Goal: Task Accomplishment & Management: Manage account settings

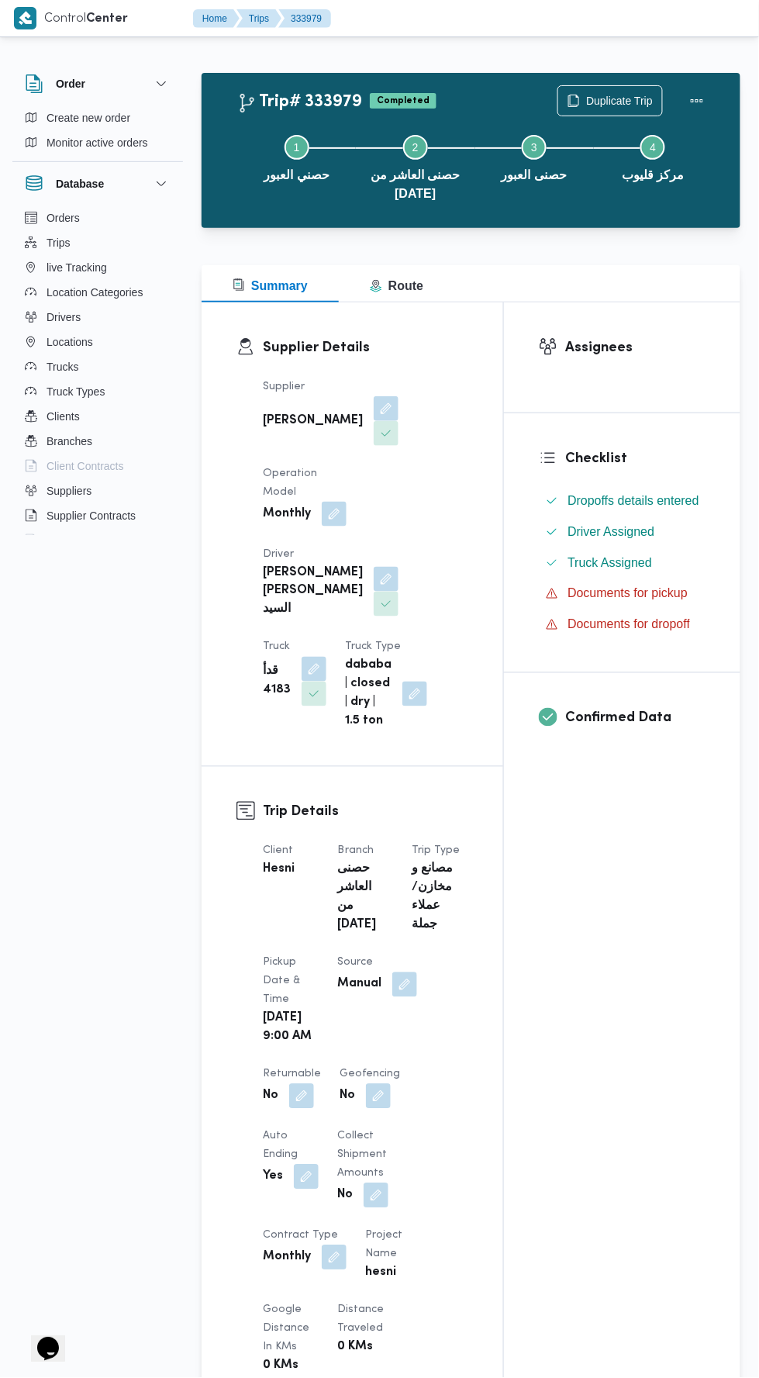
click at [591, 108] on div "Step 1 is incomplete 1 حصني العبور Step 2 is incomplete 2 حصنى العاشر من رمضان …" at bounding box center [475, 166] width 494 height 118
click at [609, 126] on button "Step 4 is incomplete 4 مركز قليوب" at bounding box center [653, 156] width 119 height 81
click at [605, 101] on span "Duplicate Trip" at bounding box center [619, 100] width 67 height 19
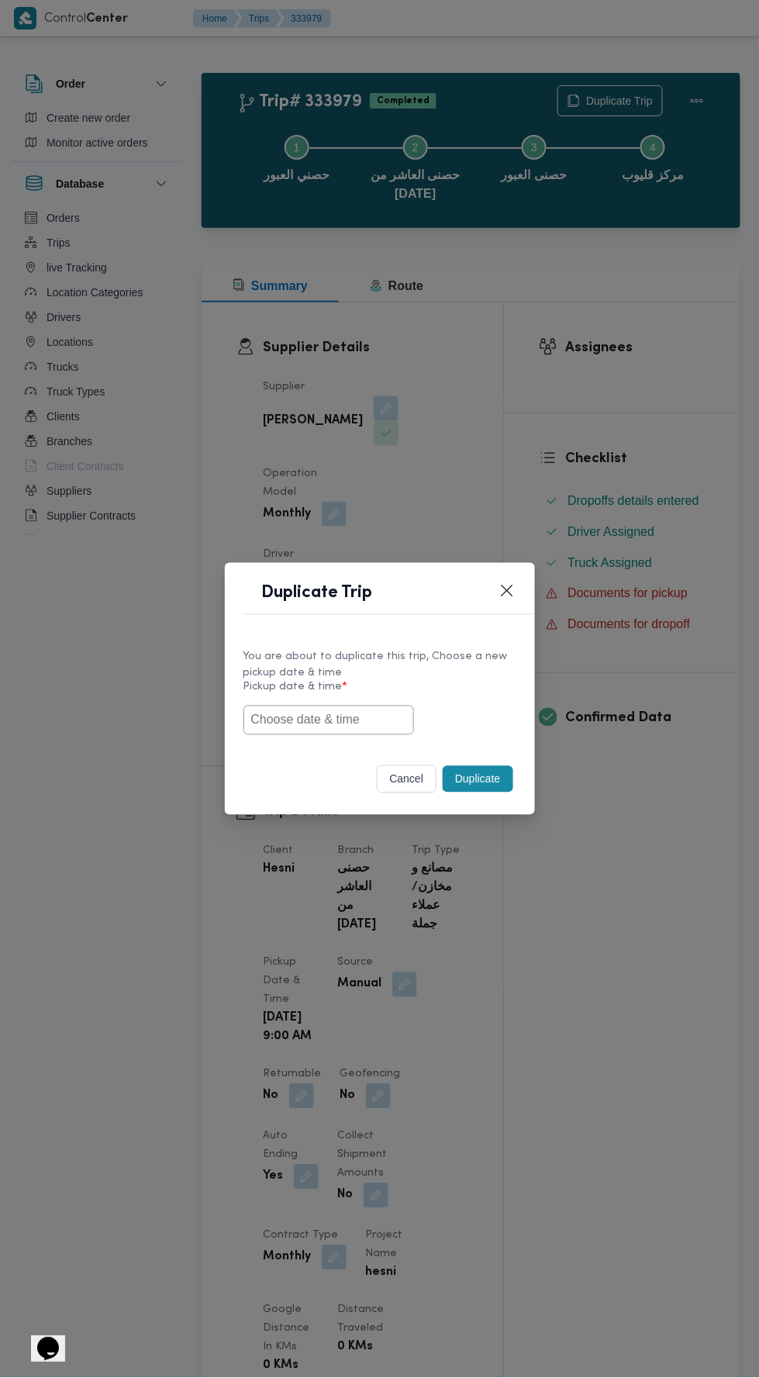
click at [370, 719] on input "text" at bounding box center [328, 719] width 171 height 29
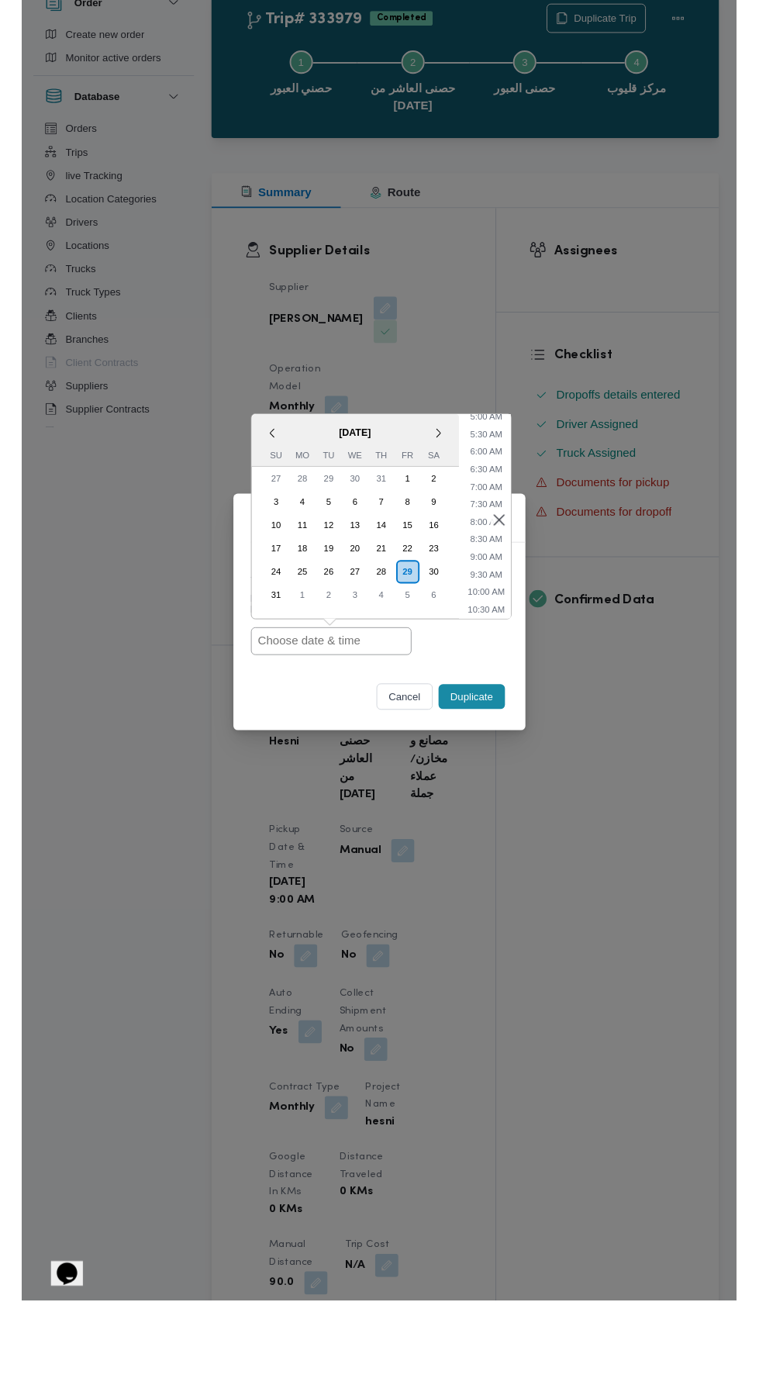
scroll to position [196, 0]
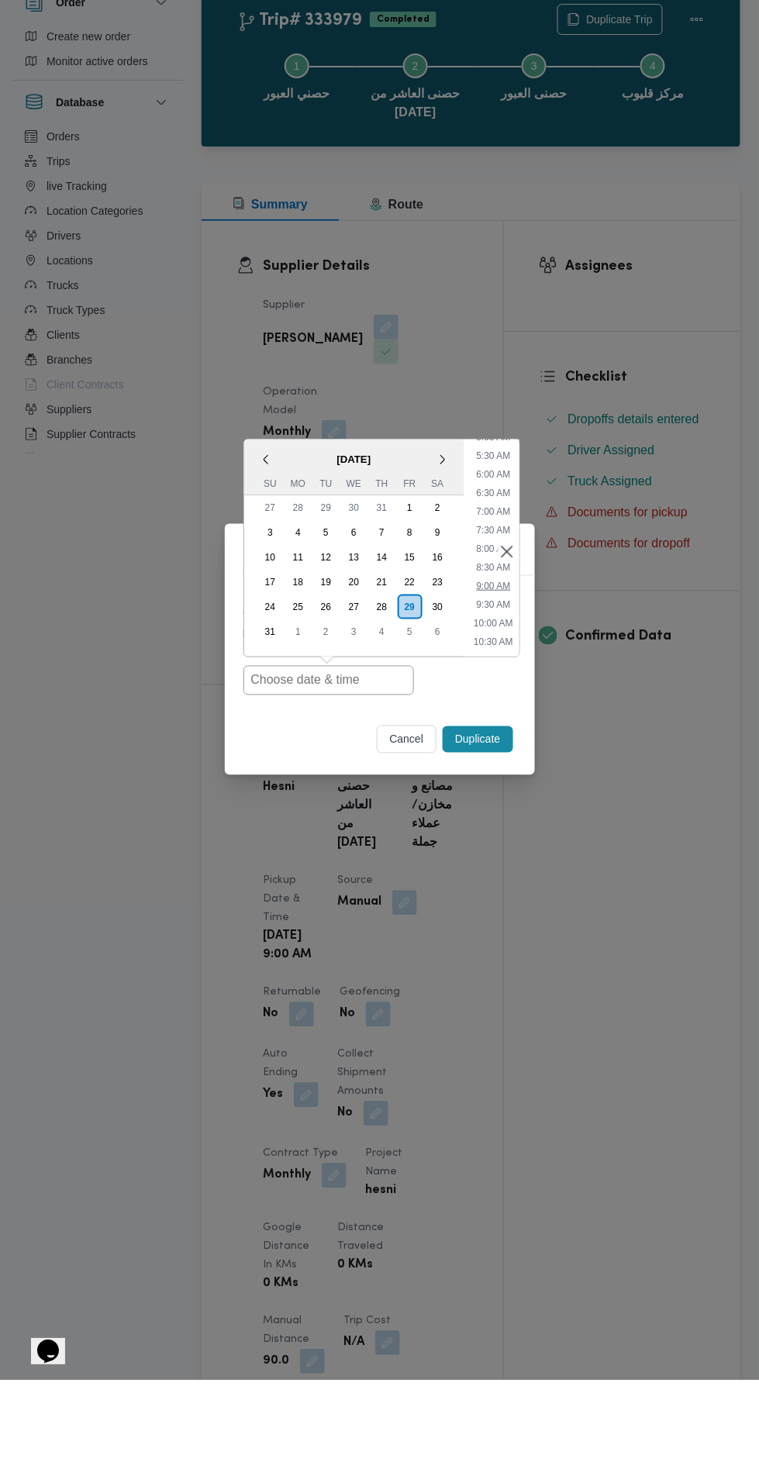
click at [499, 670] on li "9:00 AM" at bounding box center [493, 668] width 47 height 16
type input "[DATE] 9:00AM"
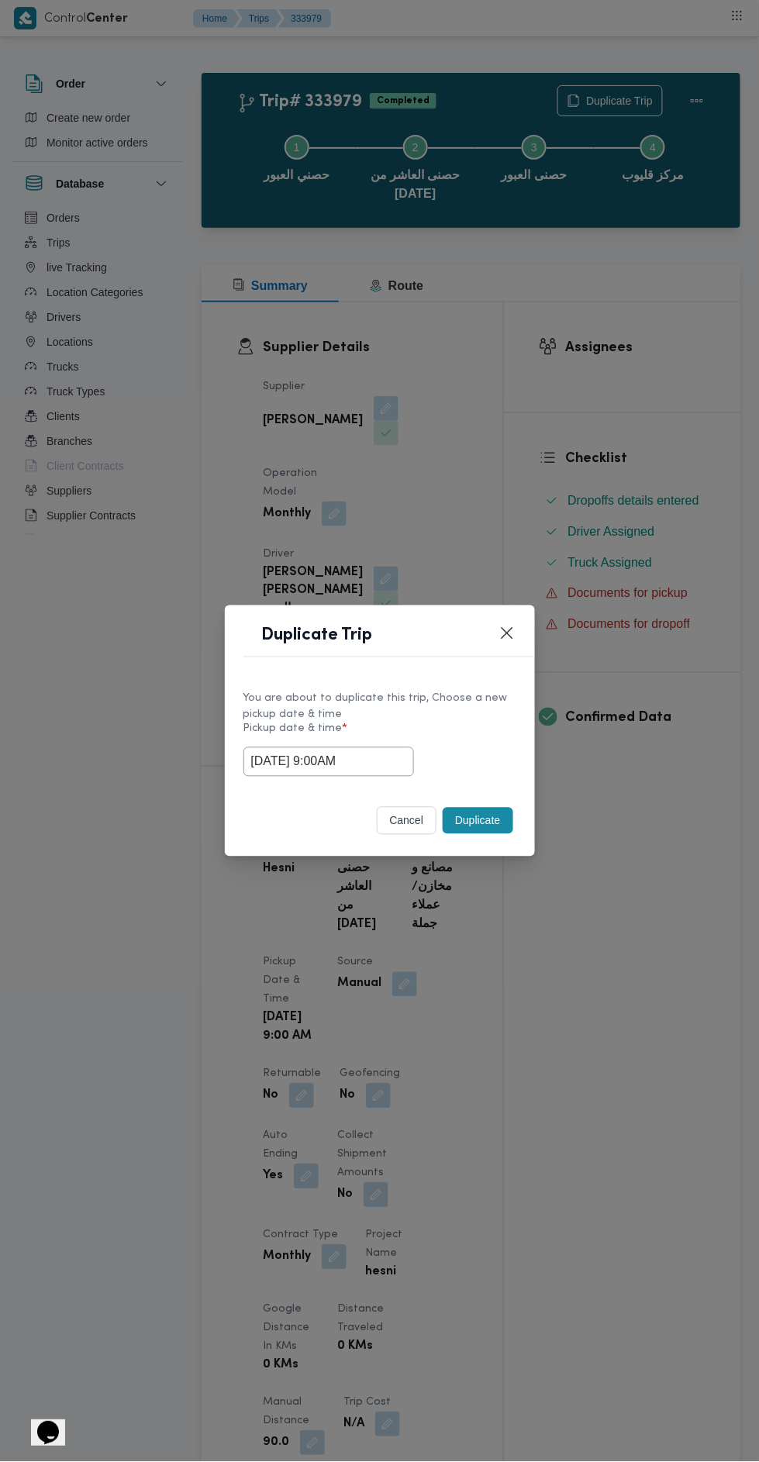
click at [498, 826] on button "Duplicate" at bounding box center [478, 821] width 70 height 26
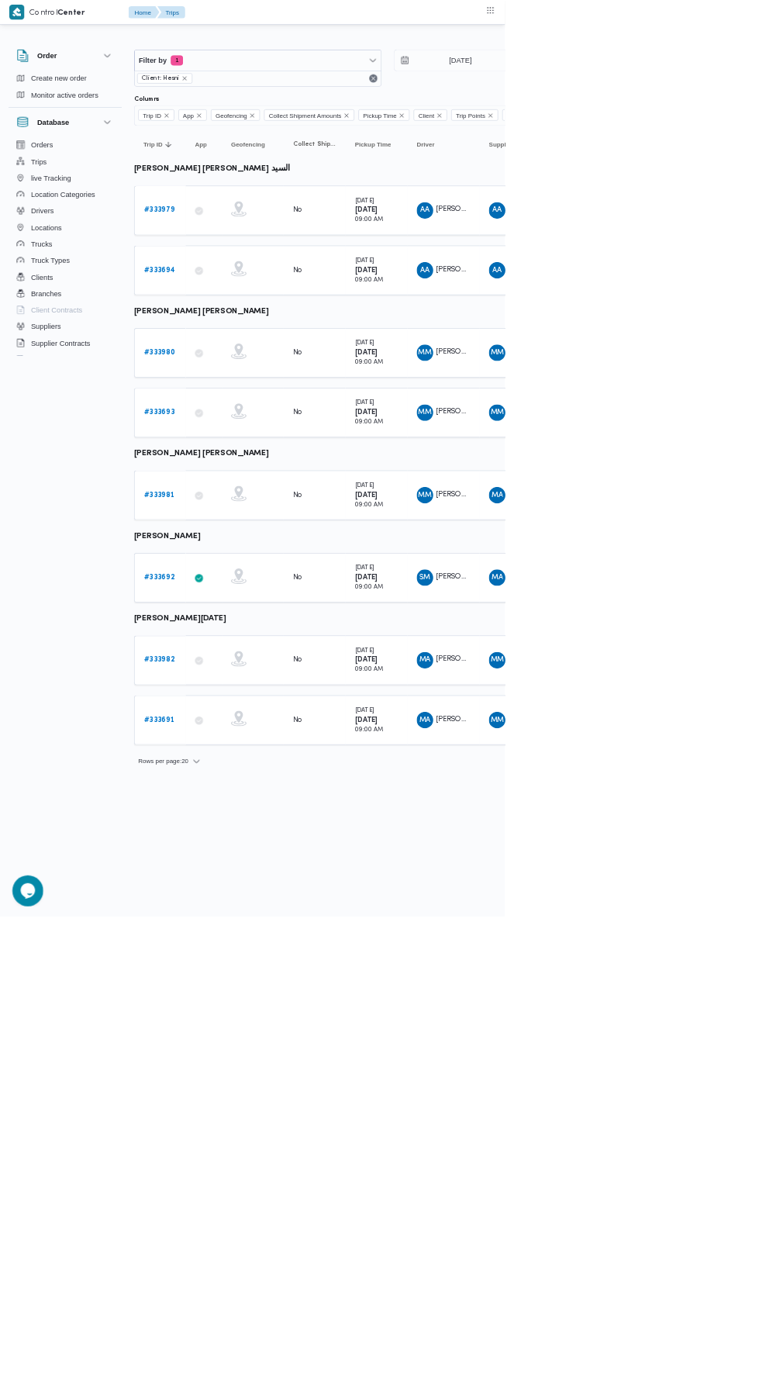
click at [253, 526] on b "# 333980" at bounding box center [239, 530] width 47 height 10
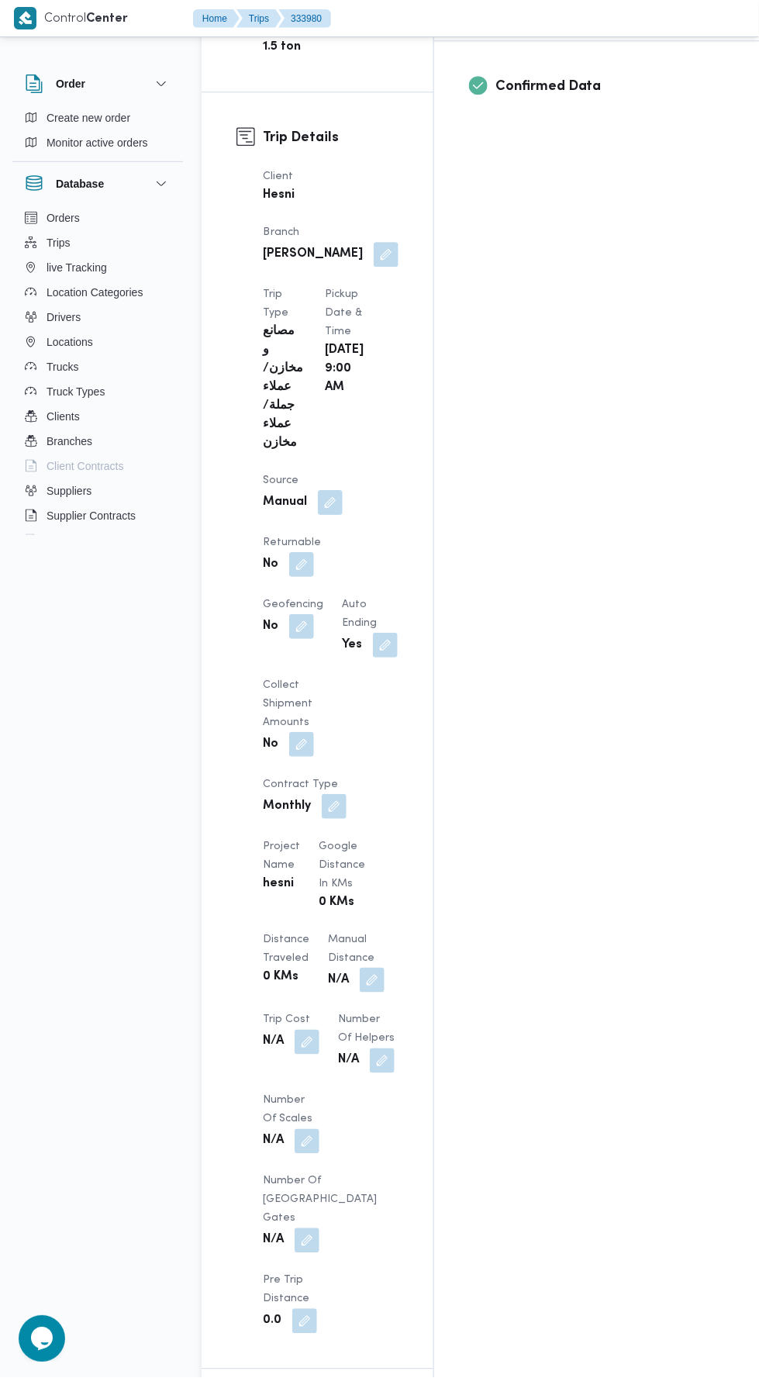
scroll to position [734, 0]
click at [321, 1030] on div "N/A" at bounding box center [291, 1044] width 60 height 28
click at [338, 1017] on span "Number of Helpers" at bounding box center [366, 1031] width 57 height 29
click at [360, 970] on button "button" at bounding box center [372, 982] width 25 height 25
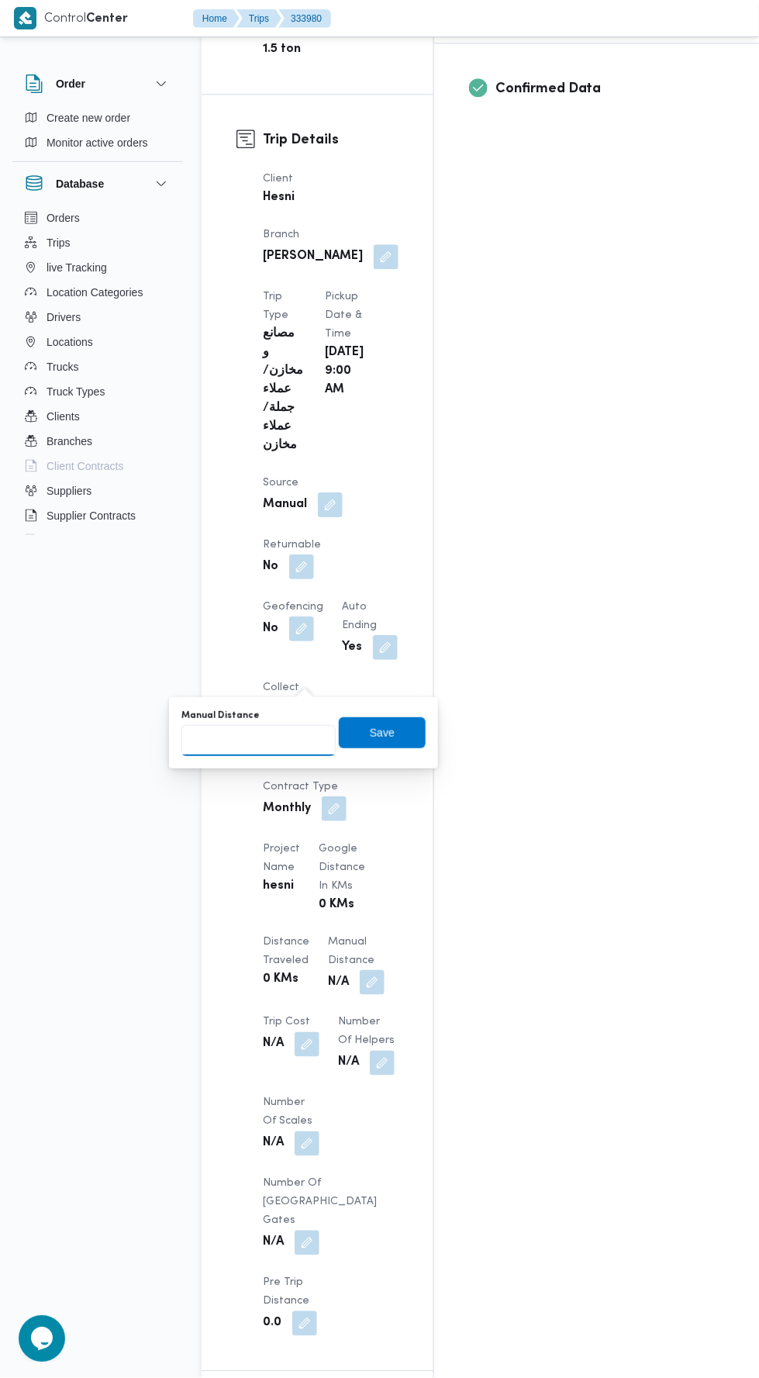
click at [274, 741] on input "Manual Distance" at bounding box center [258, 740] width 154 height 31
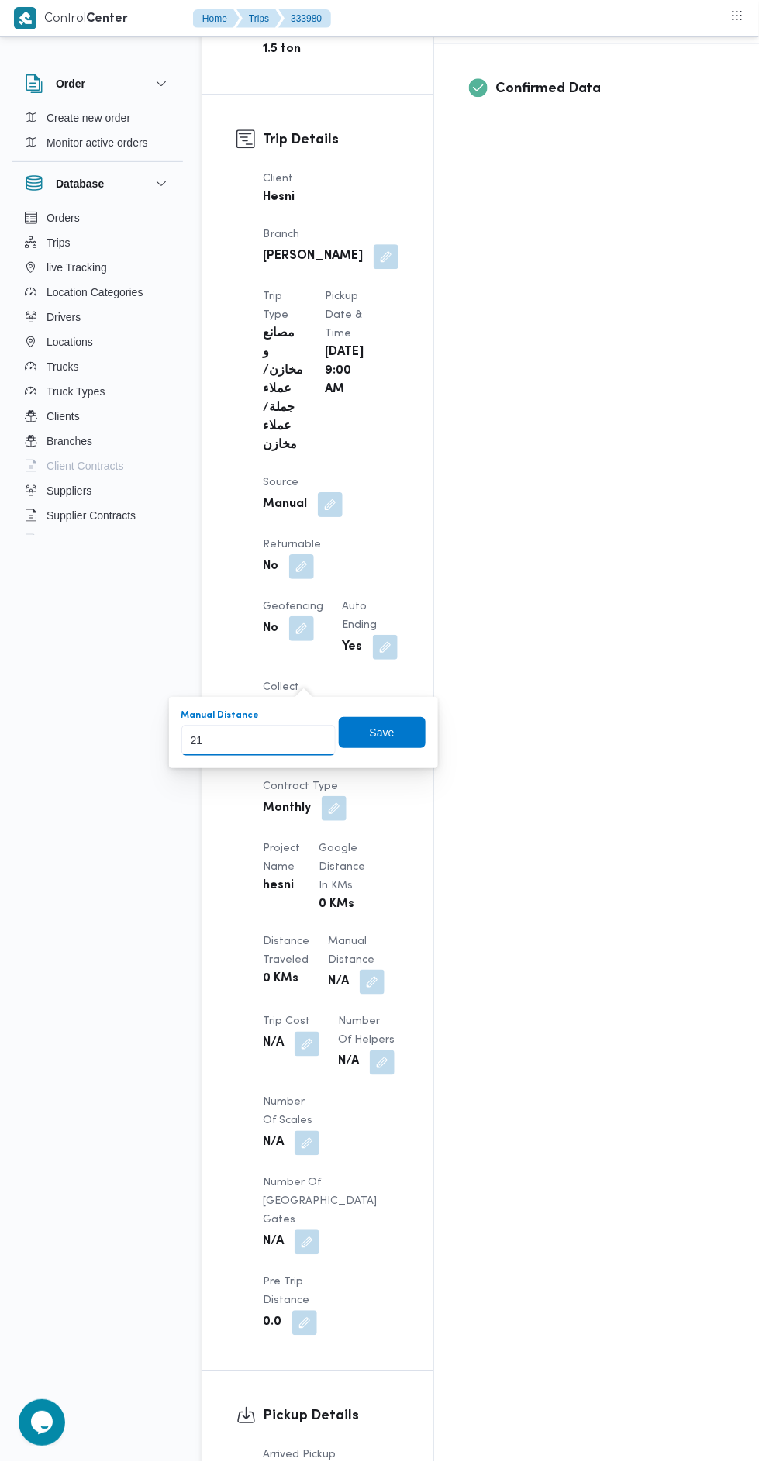
type input "213"
click at [395, 719] on span "Save" at bounding box center [382, 732] width 87 height 31
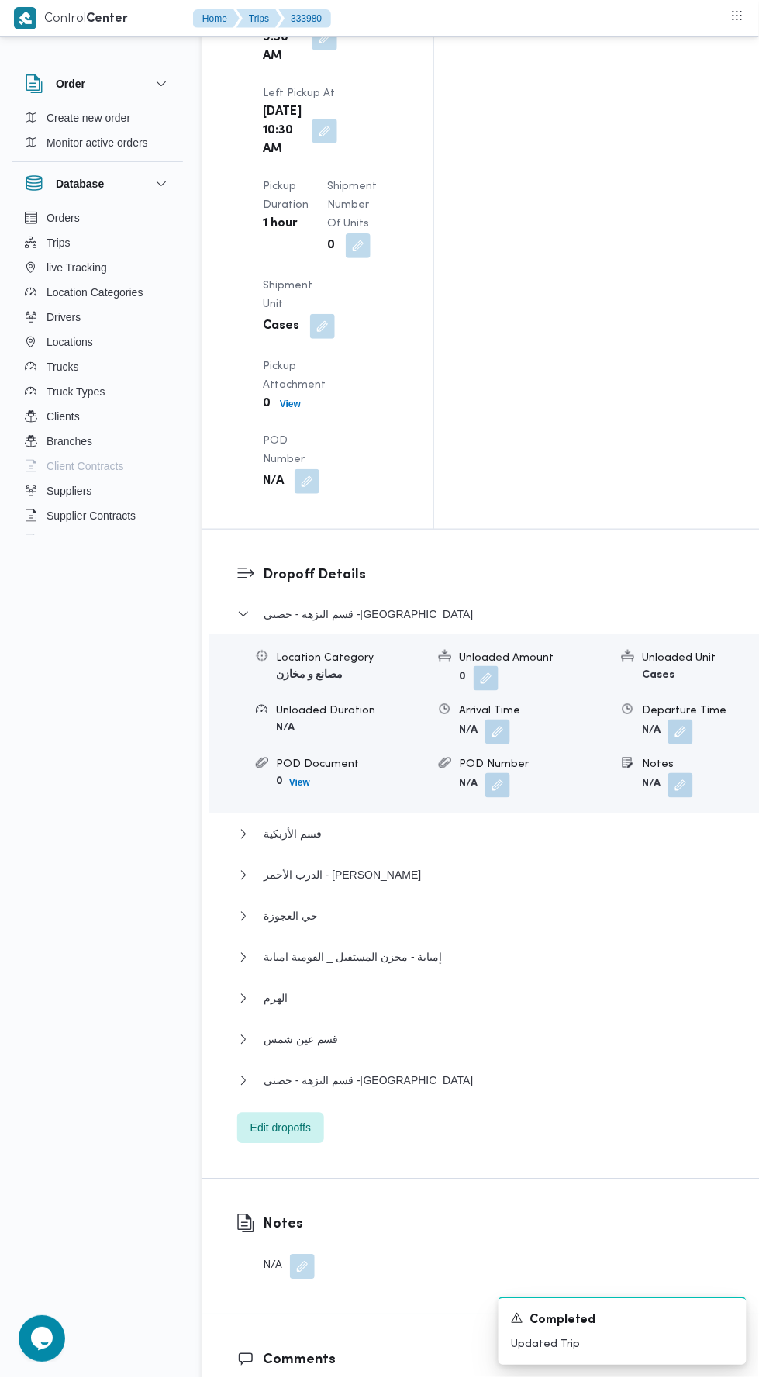
scroll to position [2150, 0]
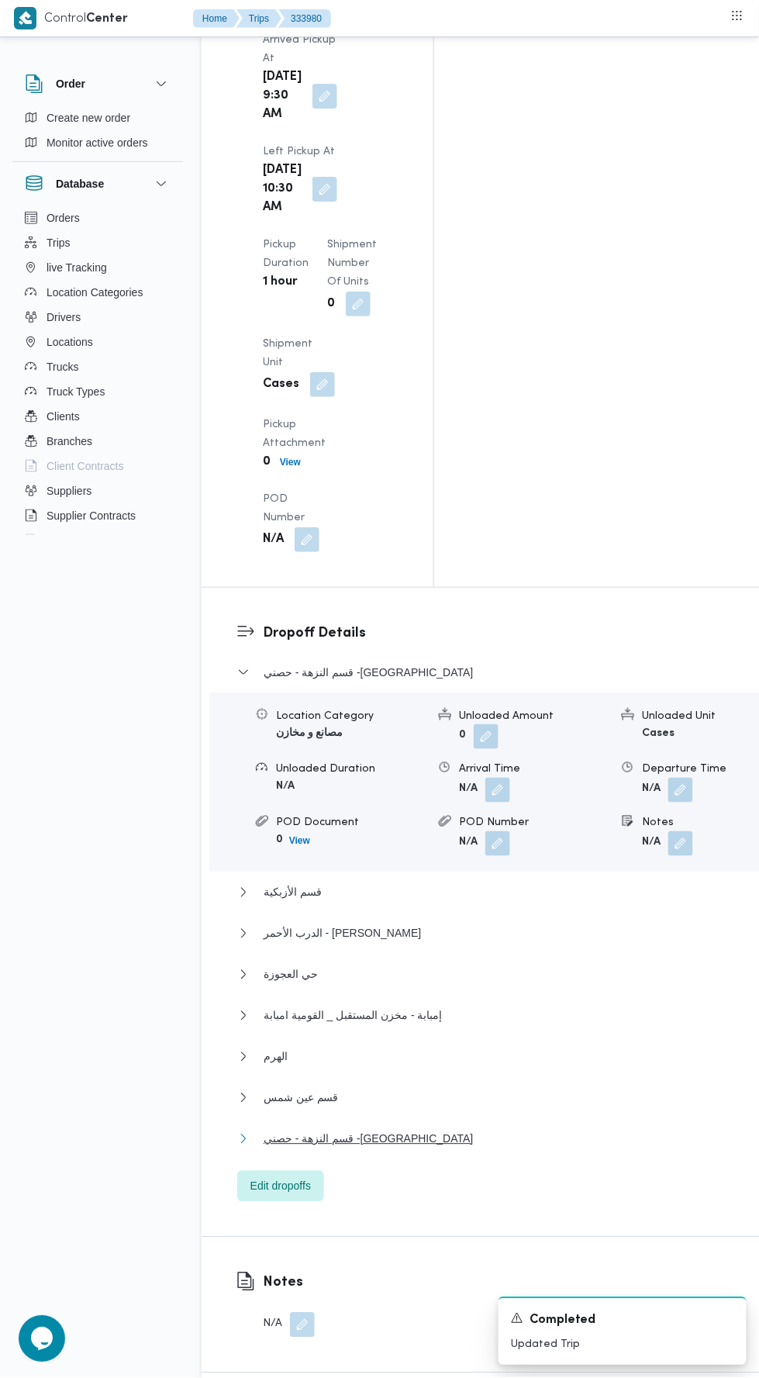
click at [452, 1129] on button "قسم النزهة - حصني -[GEOGRAPHIC_DATA]" at bounding box center [501, 1138] width 529 height 19
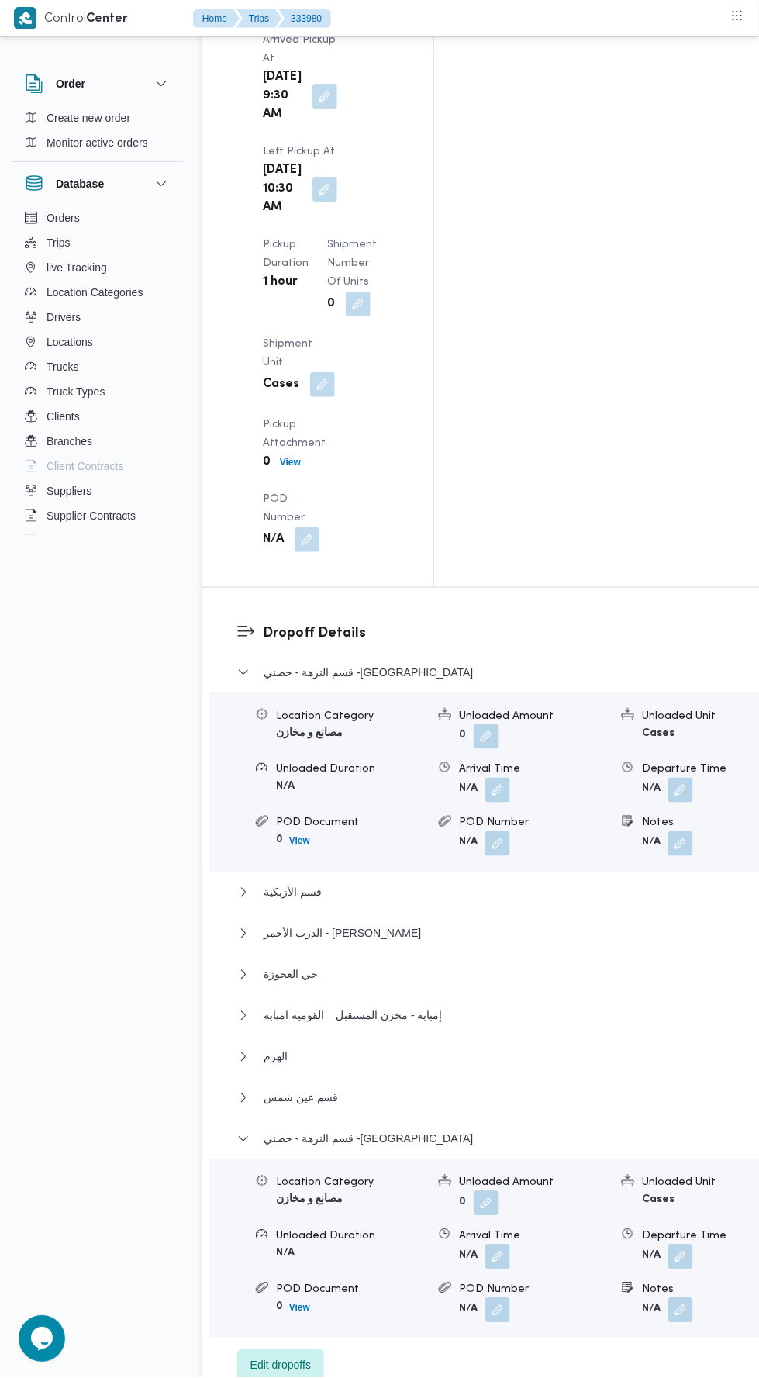
click at [668, 1244] on button "button" at bounding box center [680, 1256] width 25 height 25
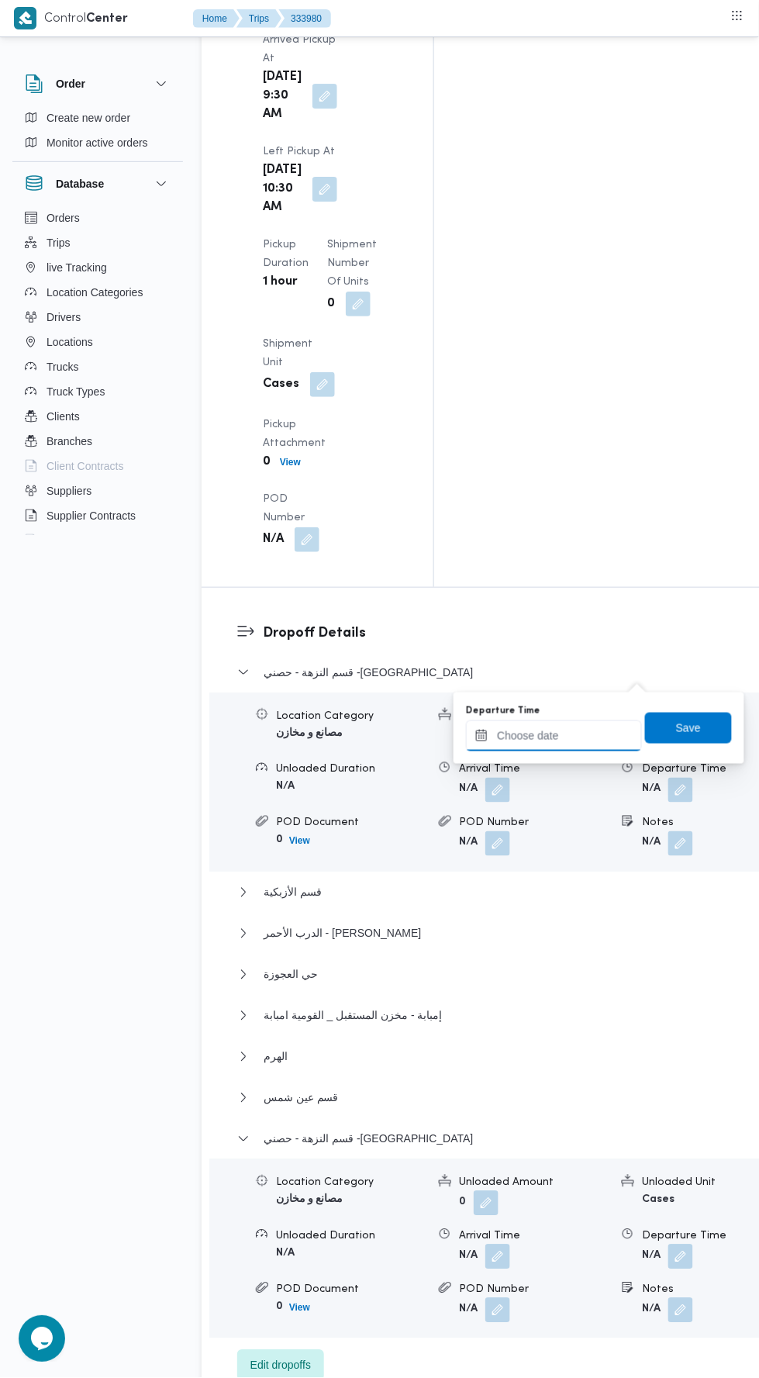
click at [569, 734] on input "Departure Time" at bounding box center [554, 735] width 176 height 31
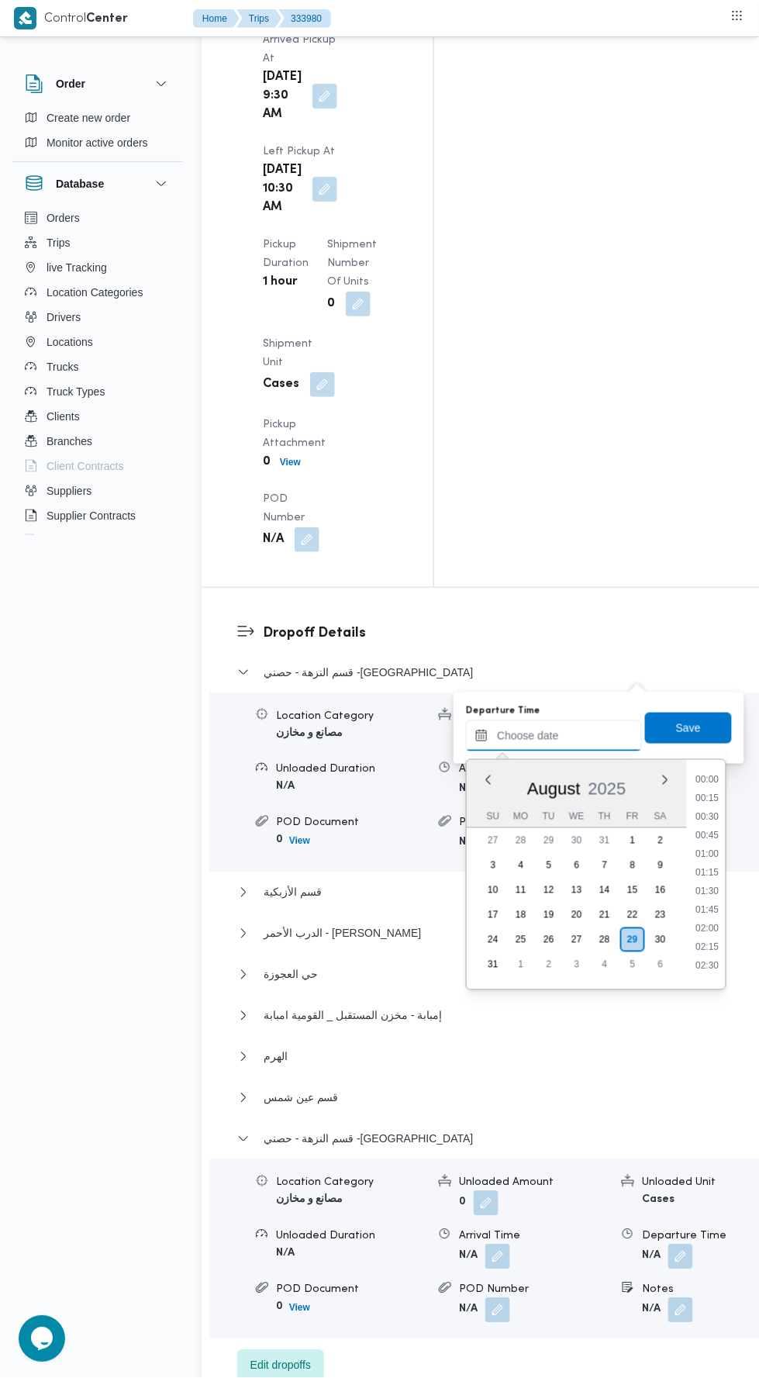
scroll to position [321, 0]
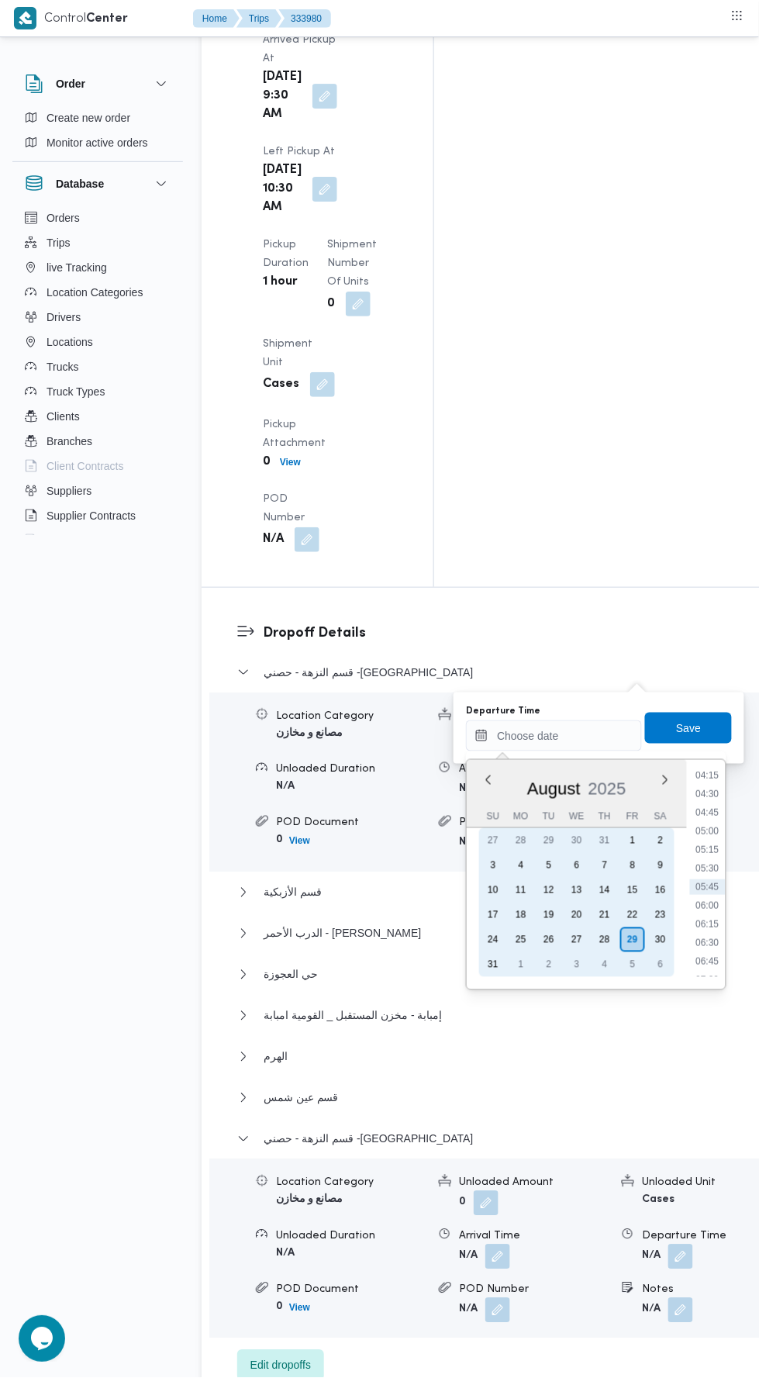
click at [604, 938] on div "28" at bounding box center [604, 939] width 25 height 25
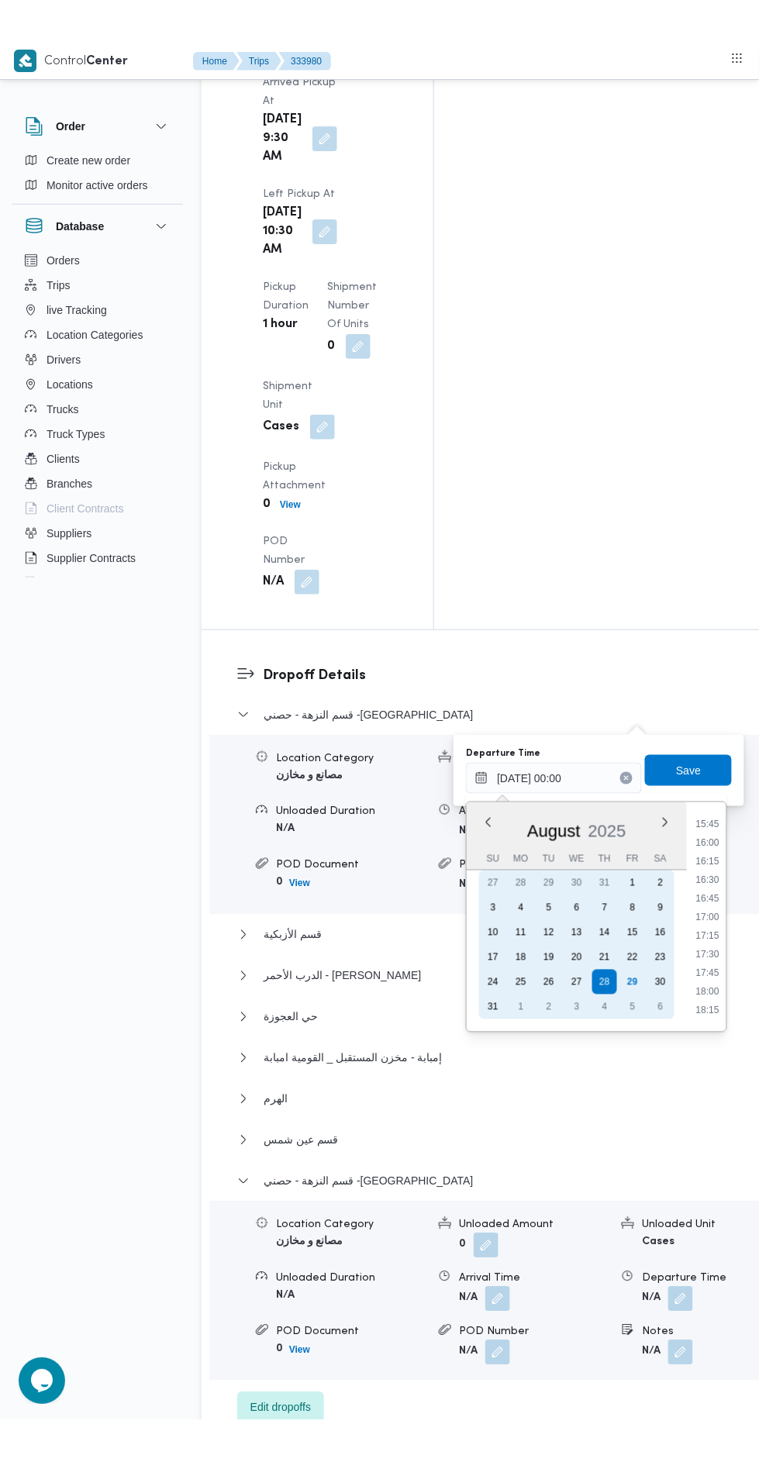
scroll to position [1195, 0]
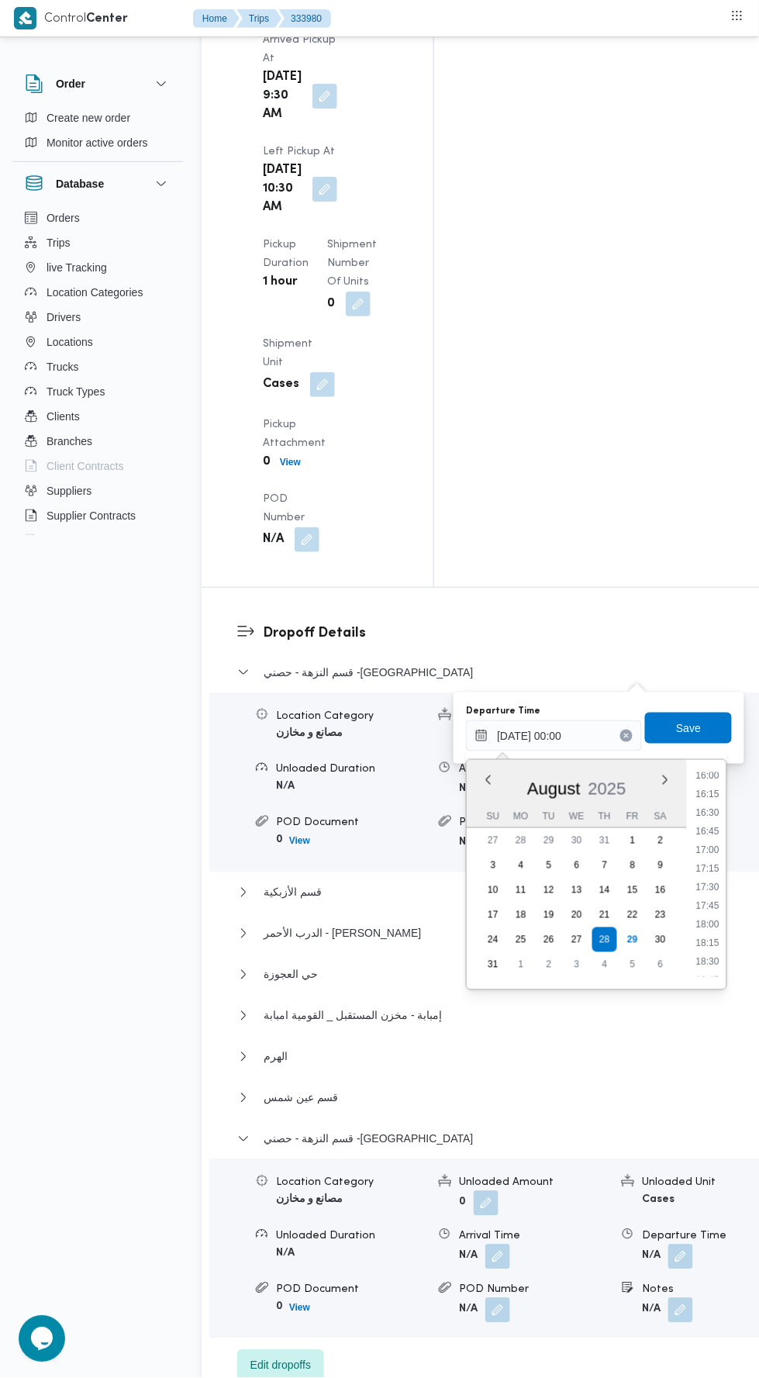
click at [709, 885] on li "17:30" at bounding box center [709, 887] width 36 height 16
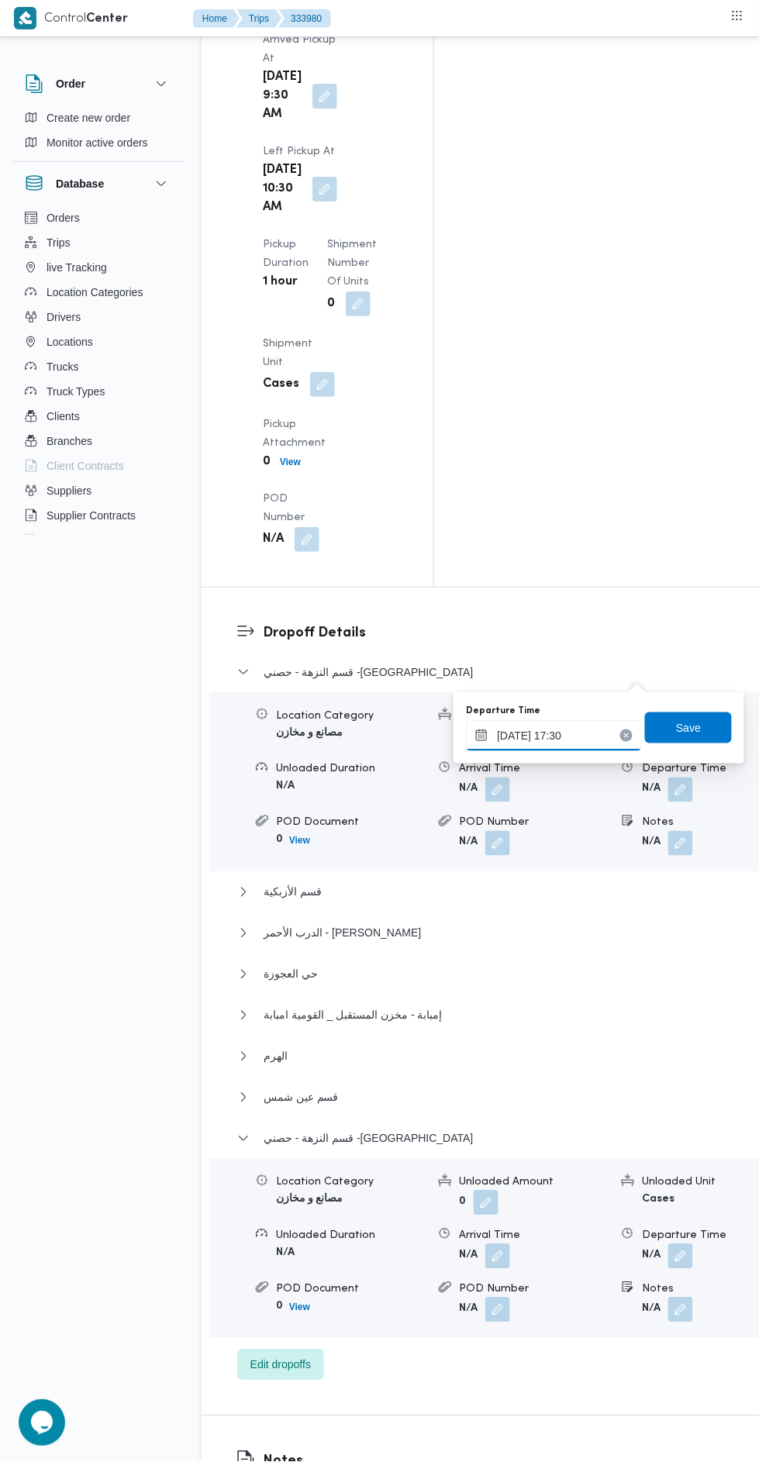
click at [585, 735] on input "[DATE] 17:30" at bounding box center [554, 735] width 176 height 31
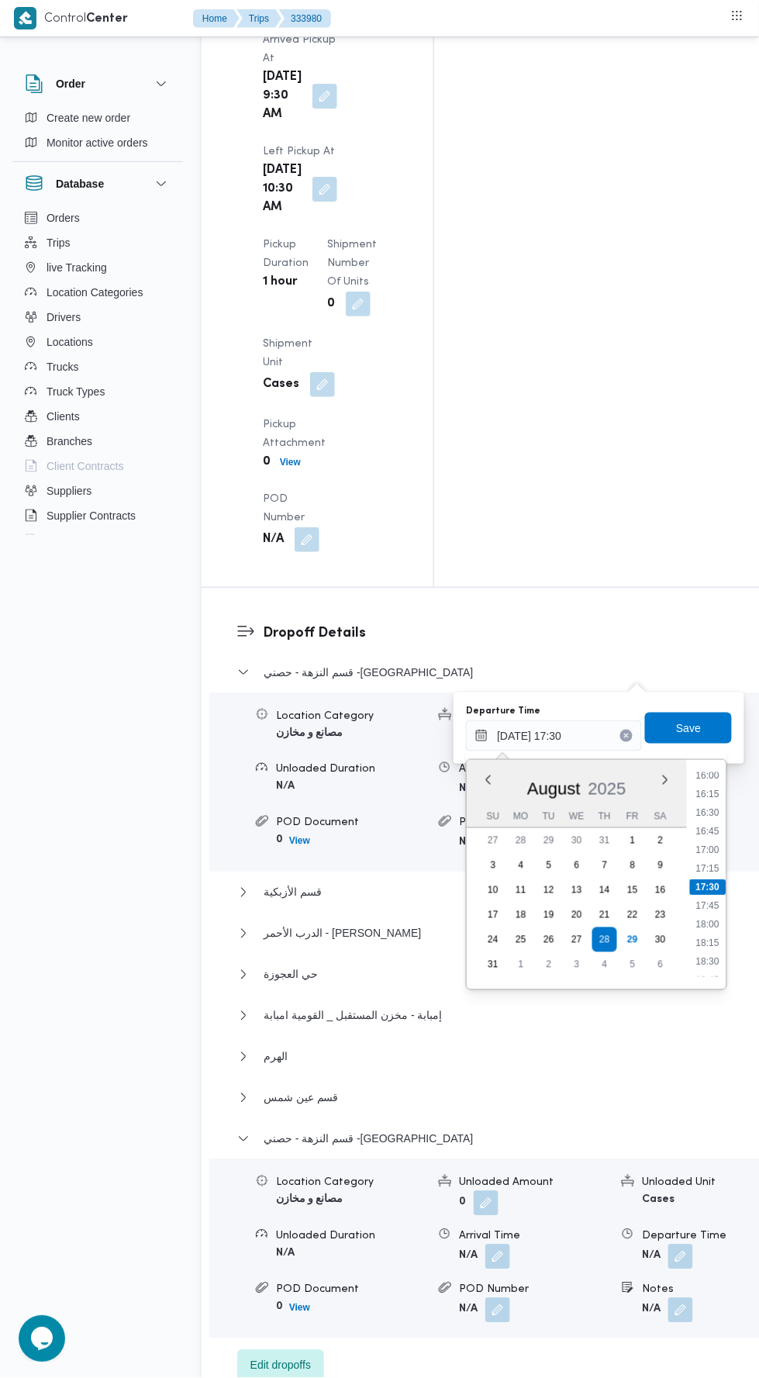
click at [716, 936] on li "18:15" at bounding box center [709, 943] width 36 height 16
type input "[DATE] 18:15"
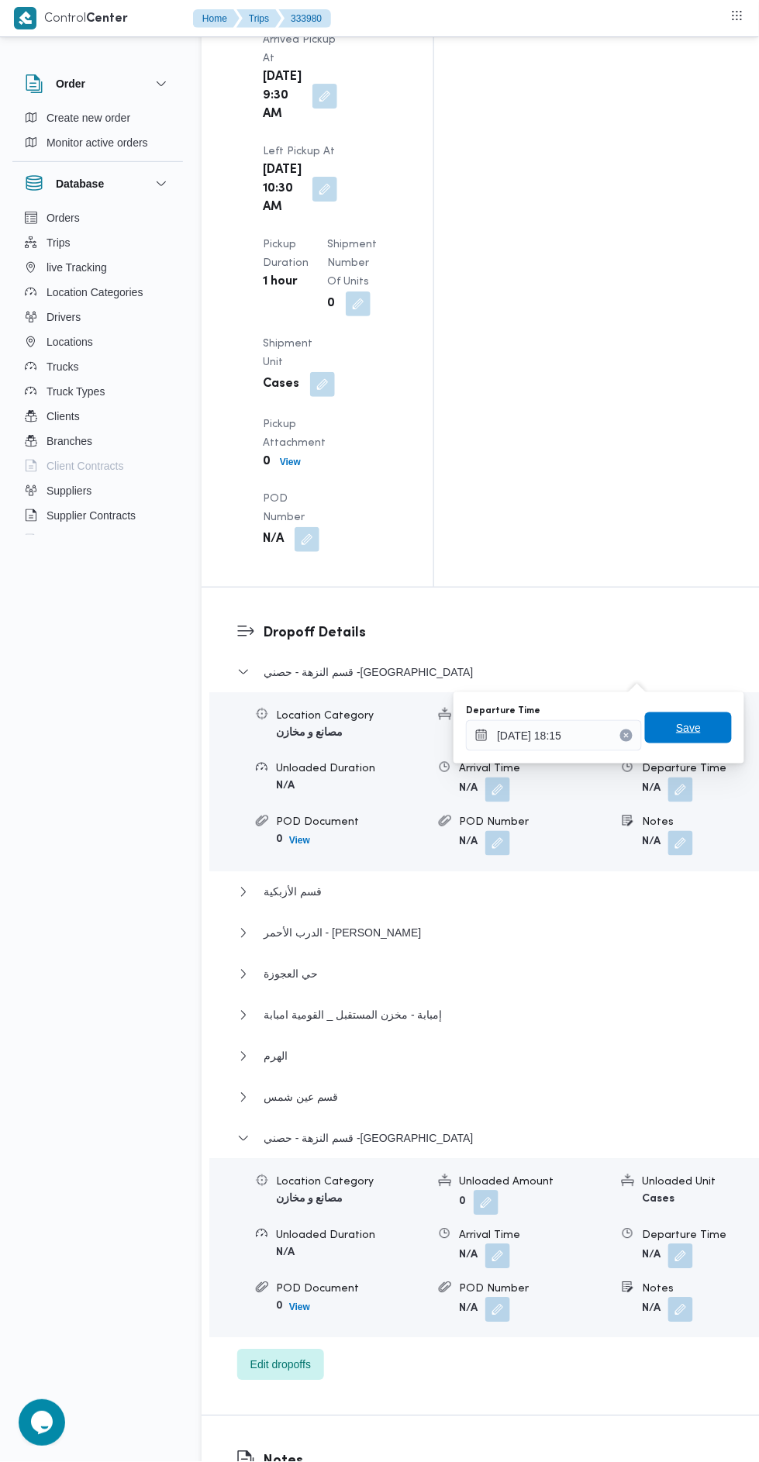
click at [721, 718] on span "Save" at bounding box center [688, 727] width 87 height 31
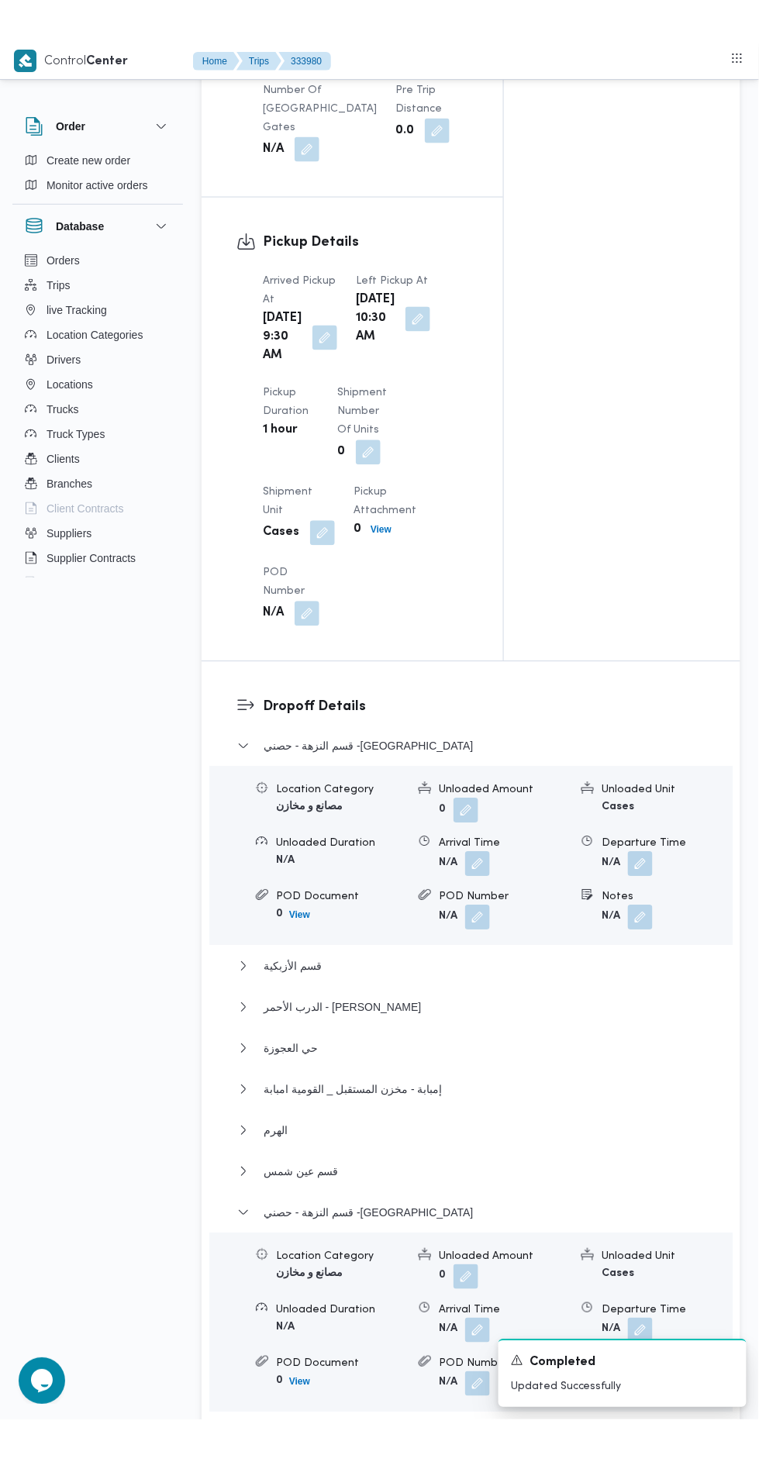
scroll to position [0, 0]
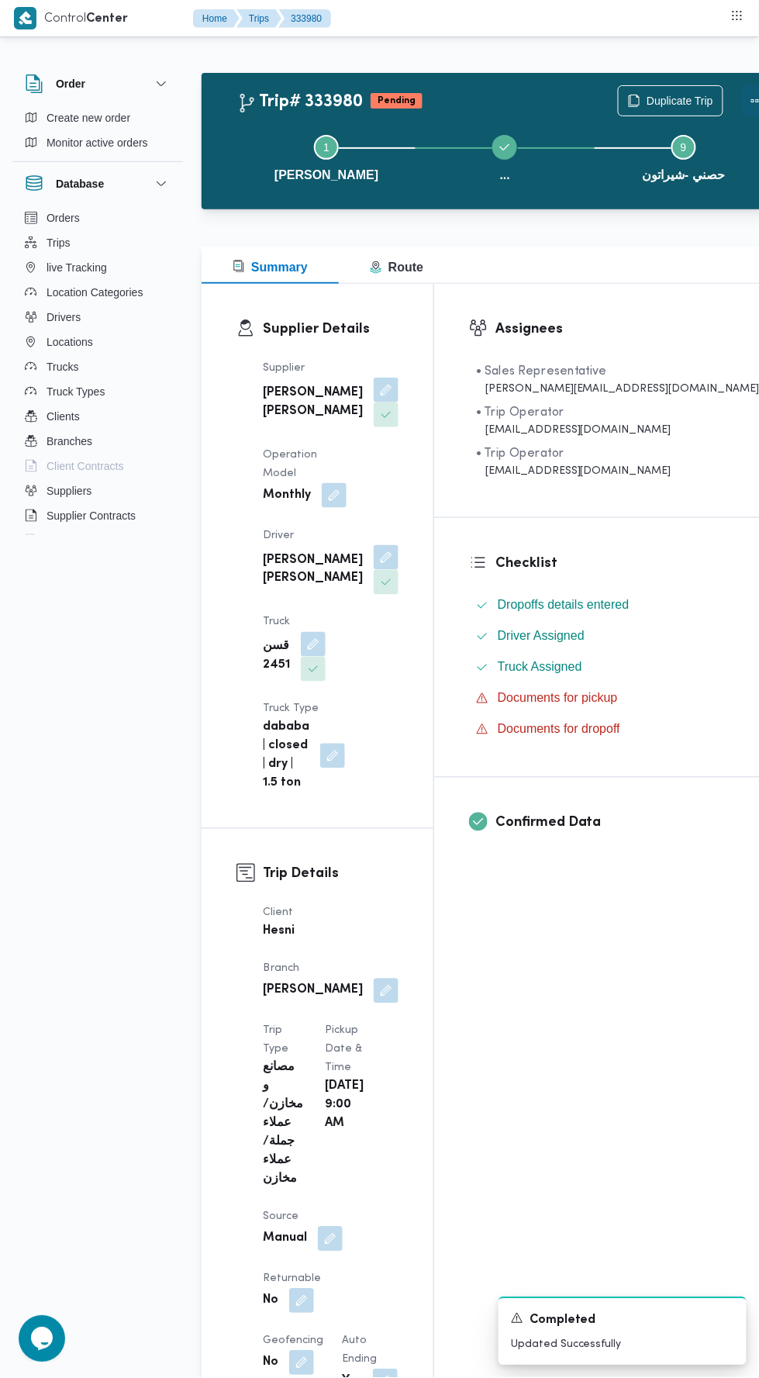
click at [742, 115] on div at bounding box center [757, 100] width 31 height 31
click at [602, 119] on button "Step 9 is incomplete 9 حصني -شيراتون" at bounding box center [684, 156] width 178 height 81
click at [742, 97] on button "Actions" at bounding box center [757, 100] width 31 height 31
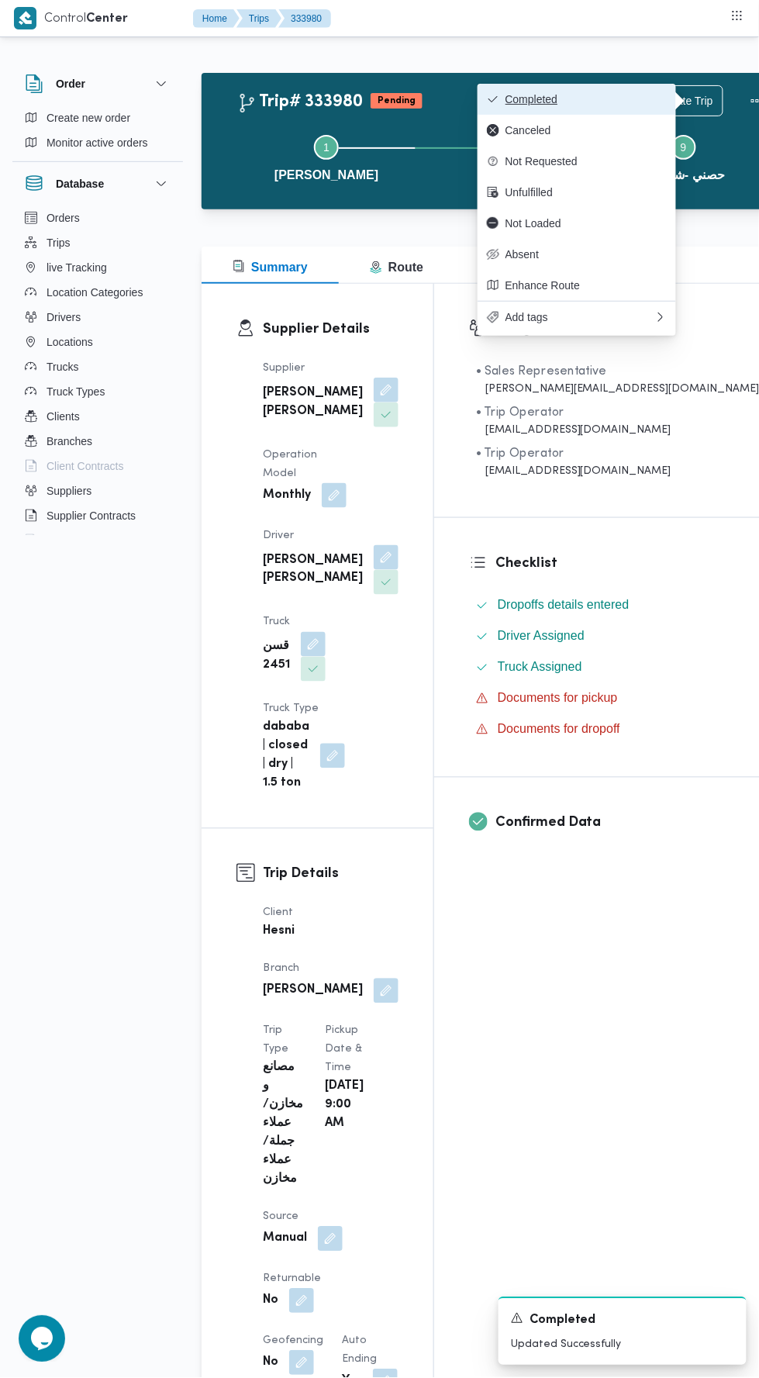
click at [609, 102] on span "Completed" at bounding box center [585, 99] width 161 height 12
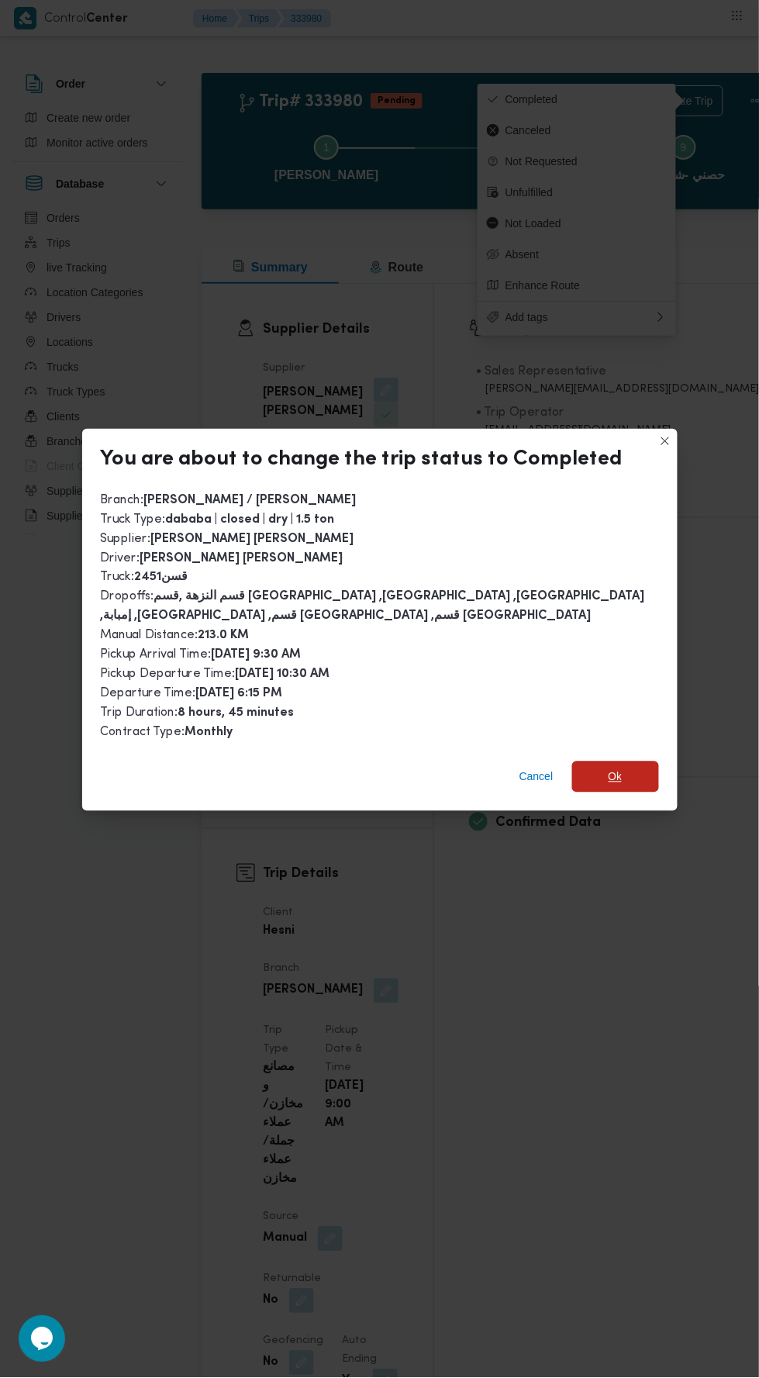
click at [647, 765] on span "Ok" at bounding box center [615, 776] width 87 height 31
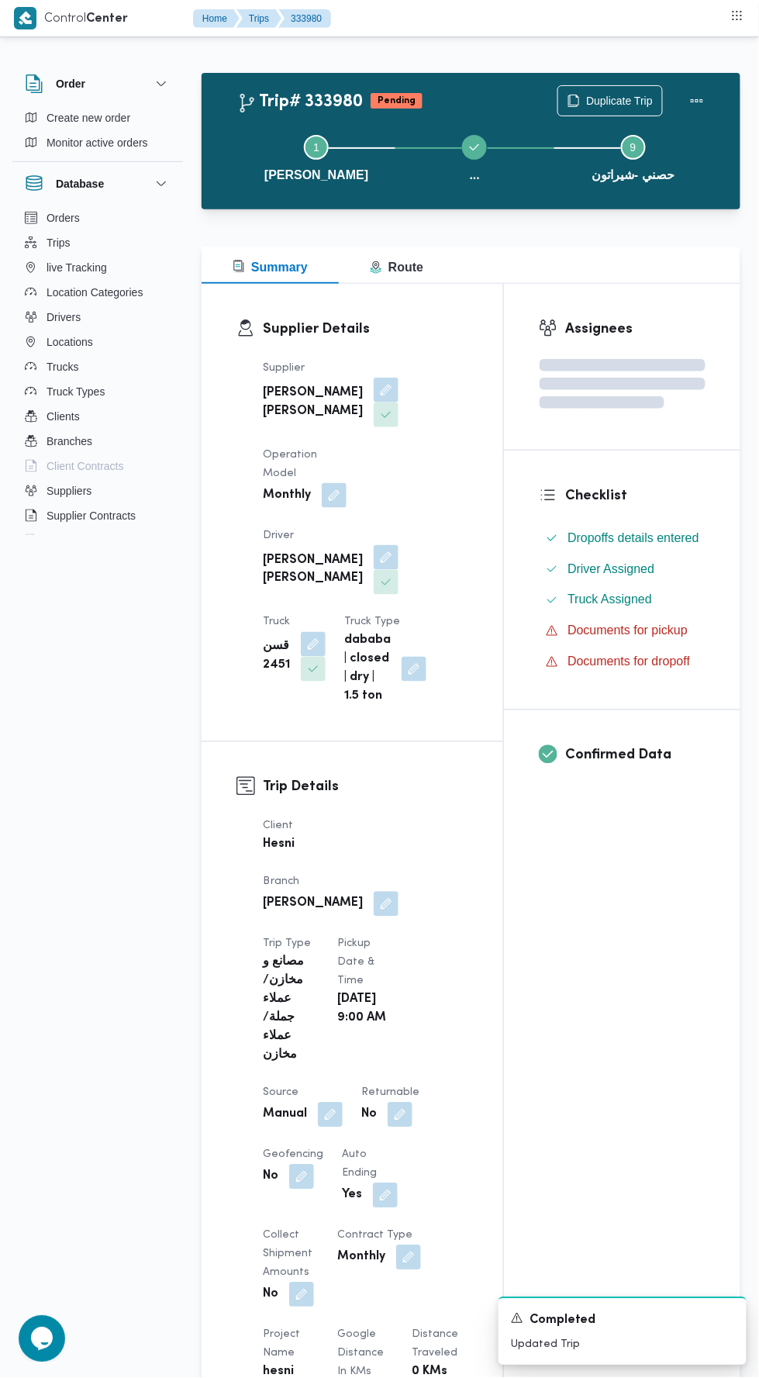
click at [545, 1013] on div "Assignees Checklist Dropoffs details entered Driver Assigned Truck Assigned Doc…" at bounding box center [622, 1222] width 236 height 1876
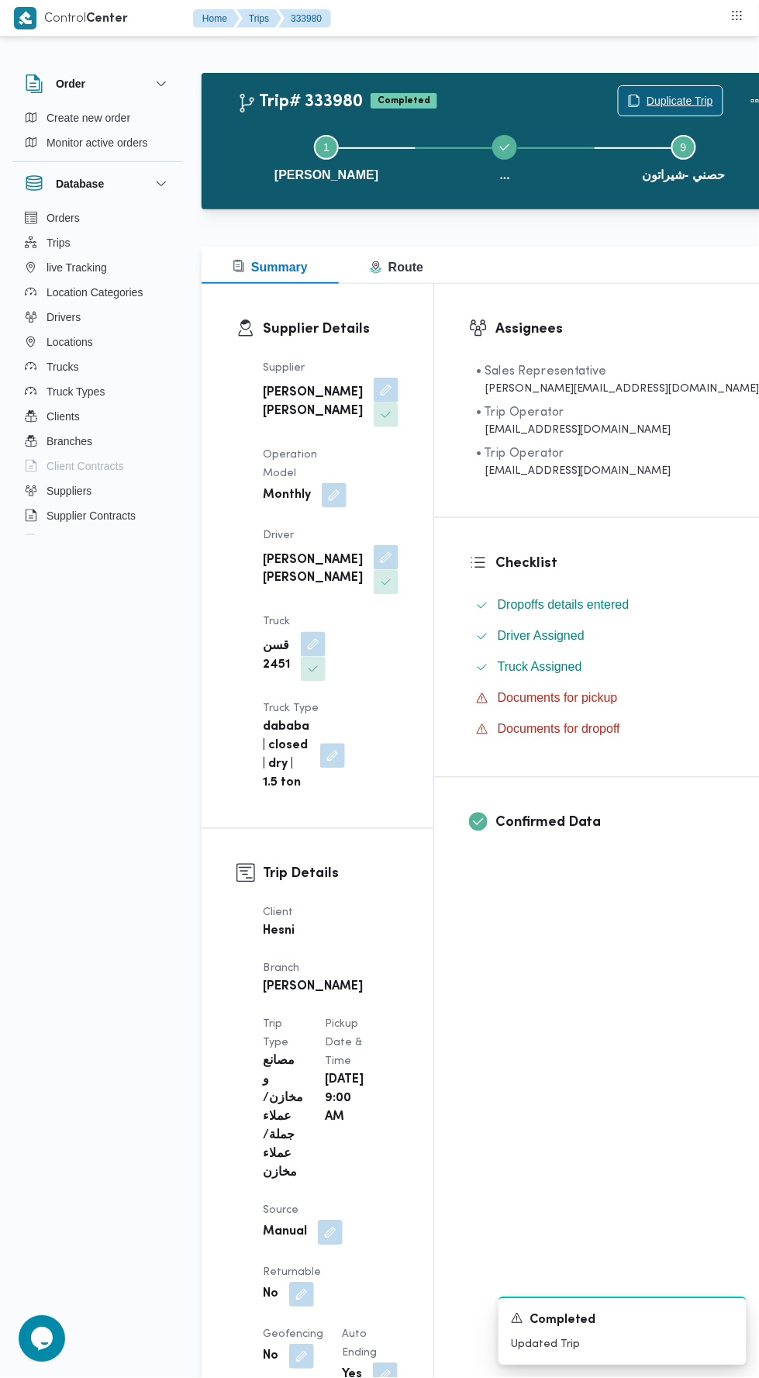
click at [647, 102] on span "Duplicate Trip" at bounding box center [680, 100] width 67 height 19
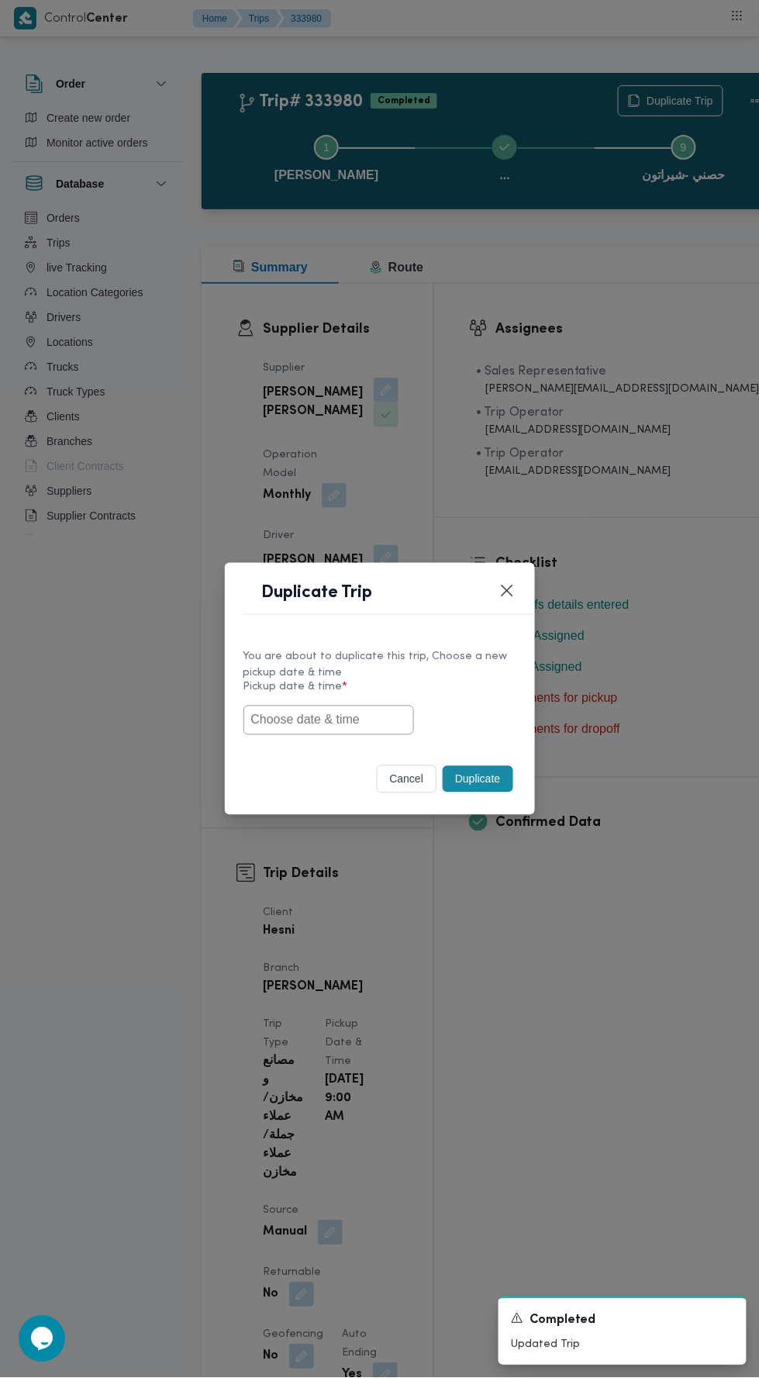
click at [387, 719] on input "text" at bounding box center [328, 719] width 171 height 29
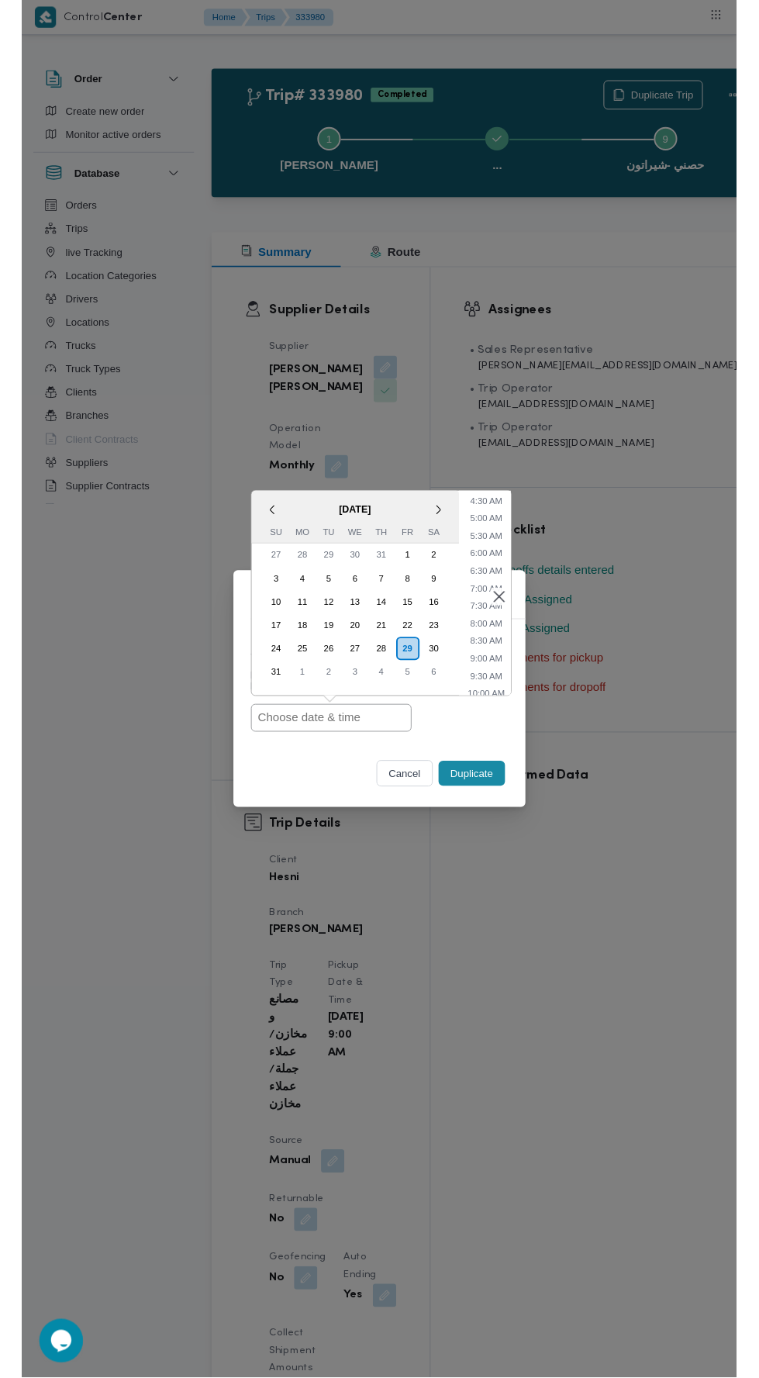
scroll to position [199, 0]
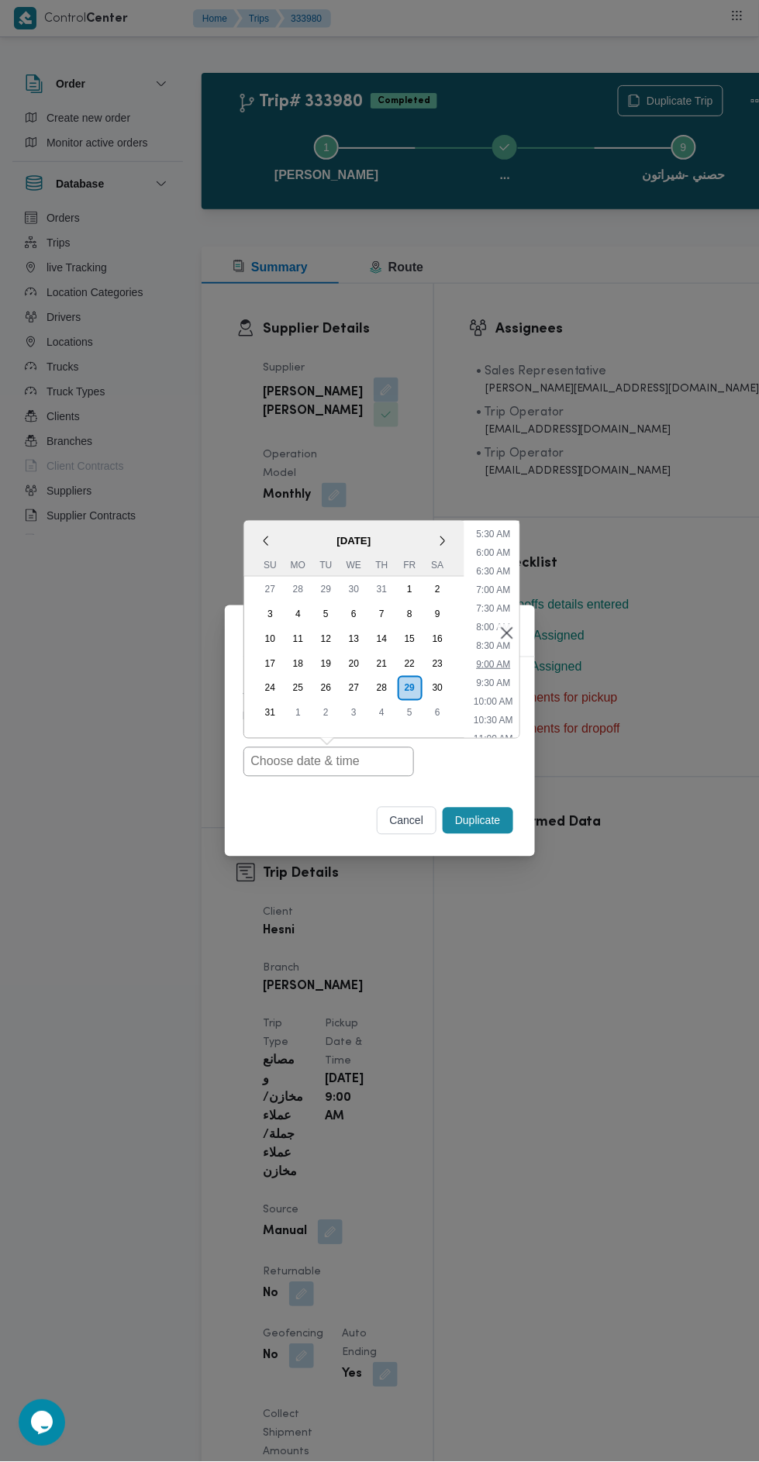
click at [497, 664] on li "9:00 AM" at bounding box center [493, 665] width 47 height 16
type input "[DATE] 9:00AM"
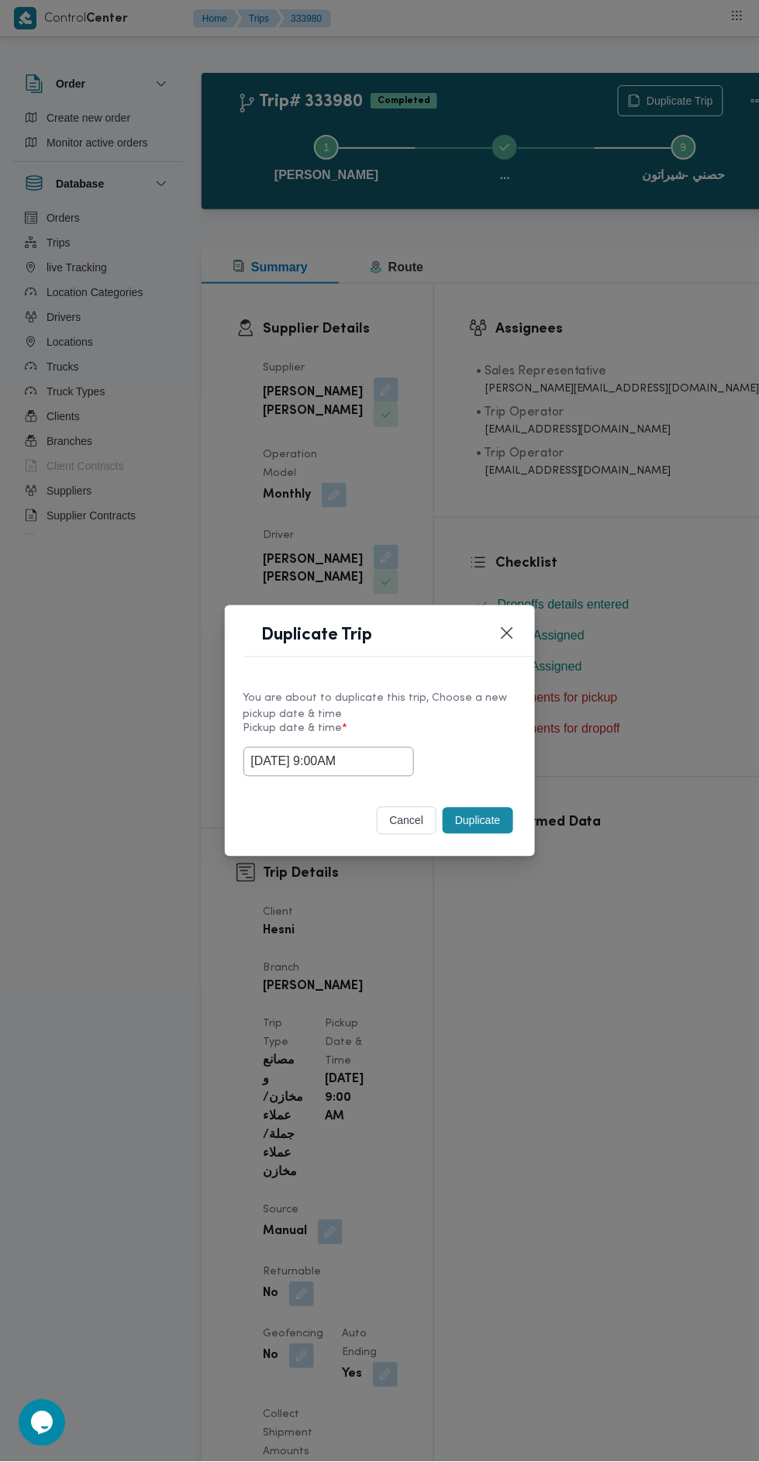
click at [486, 820] on button "Duplicate" at bounding box center [478, 821] width 70 height 26
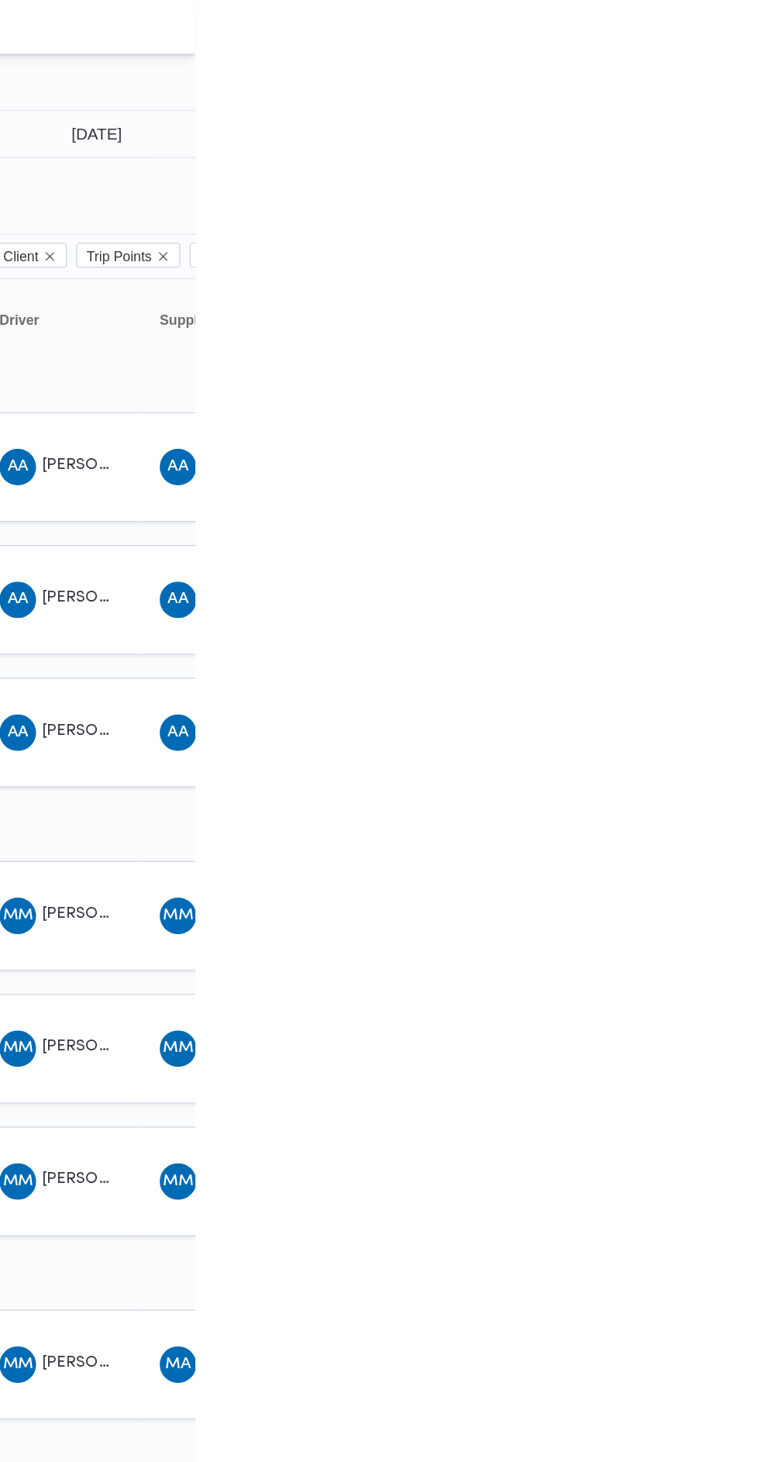
click at [756, 129] on button "Previous Month" at bounding box center [756, 134] width 15 height 15
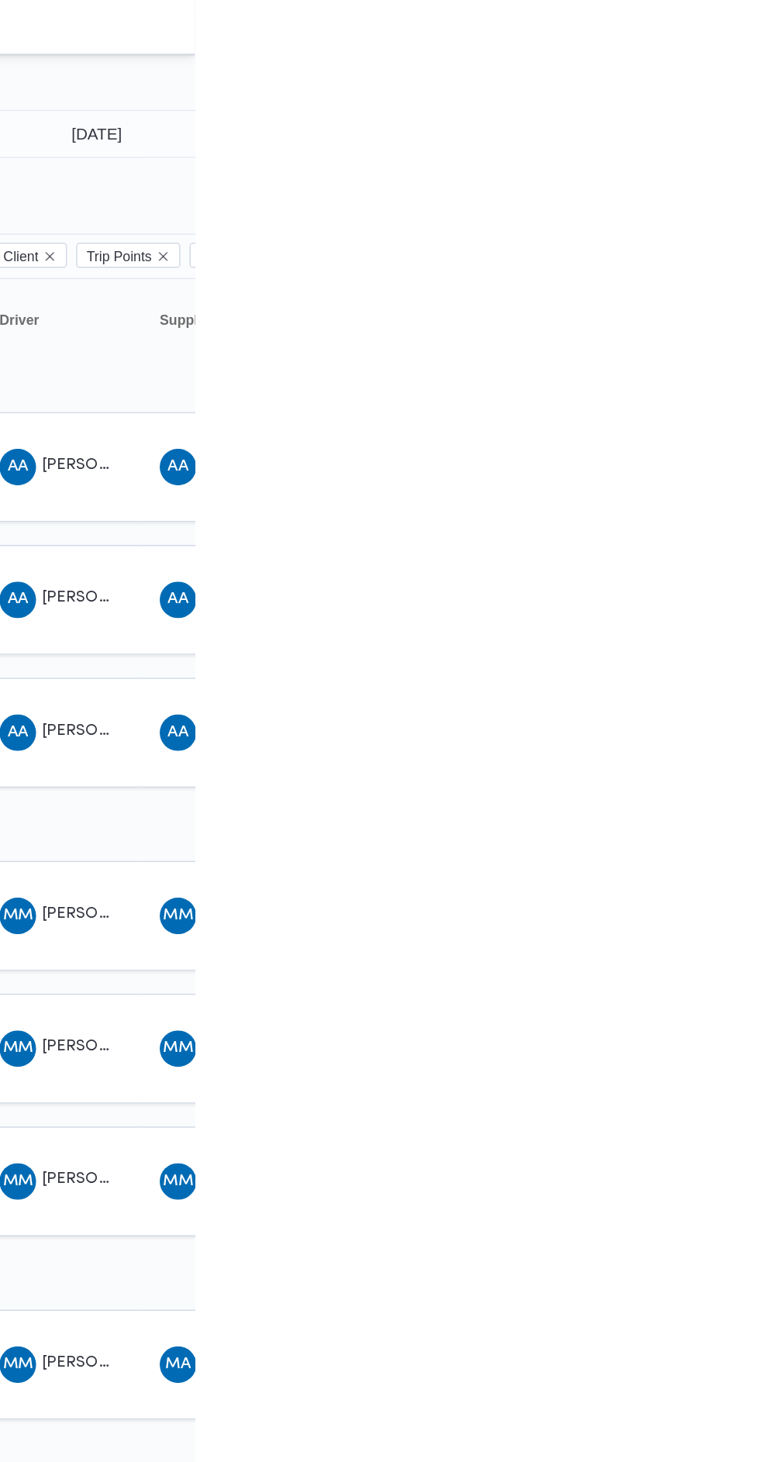
type input "30/8/2025"
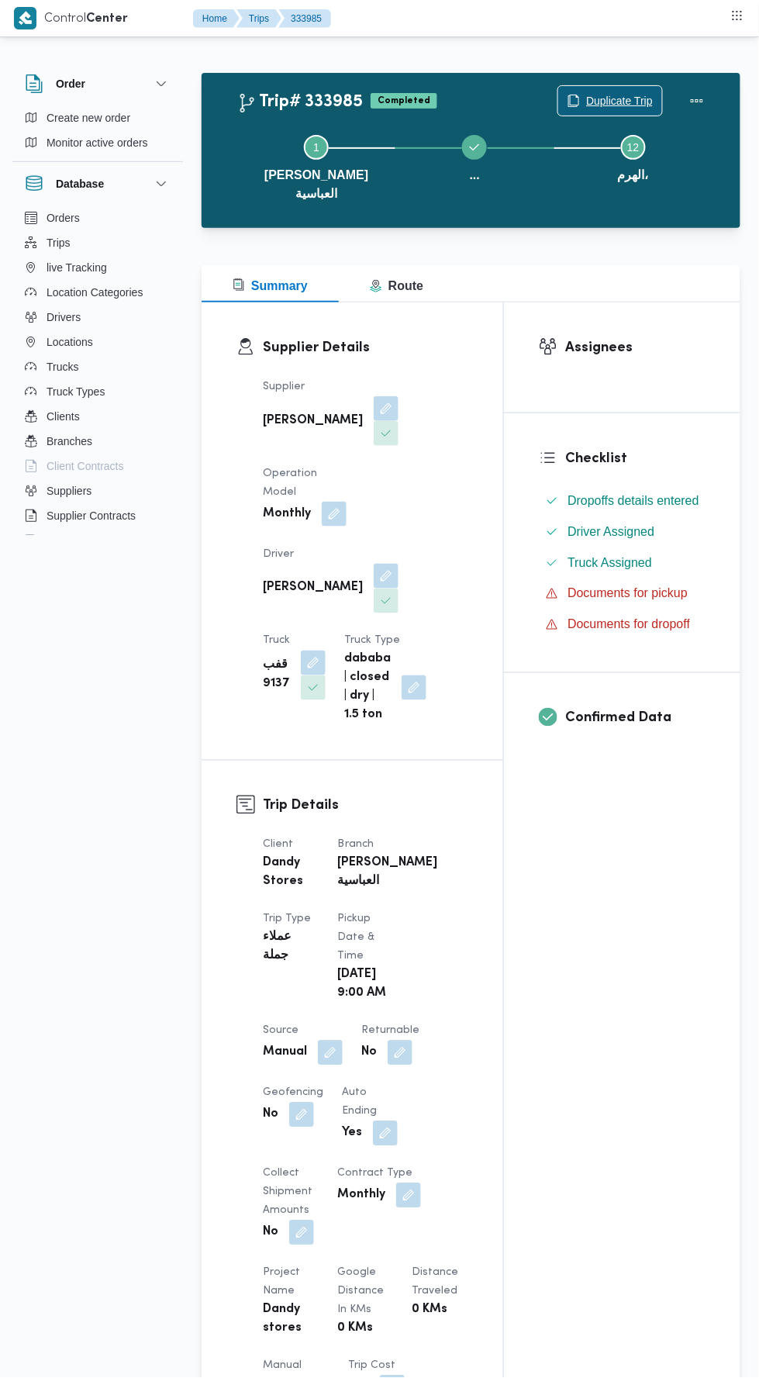
click at [617, 105] on span "Duplicate Trip" at bounding box center [619, 100] width 67 height 19
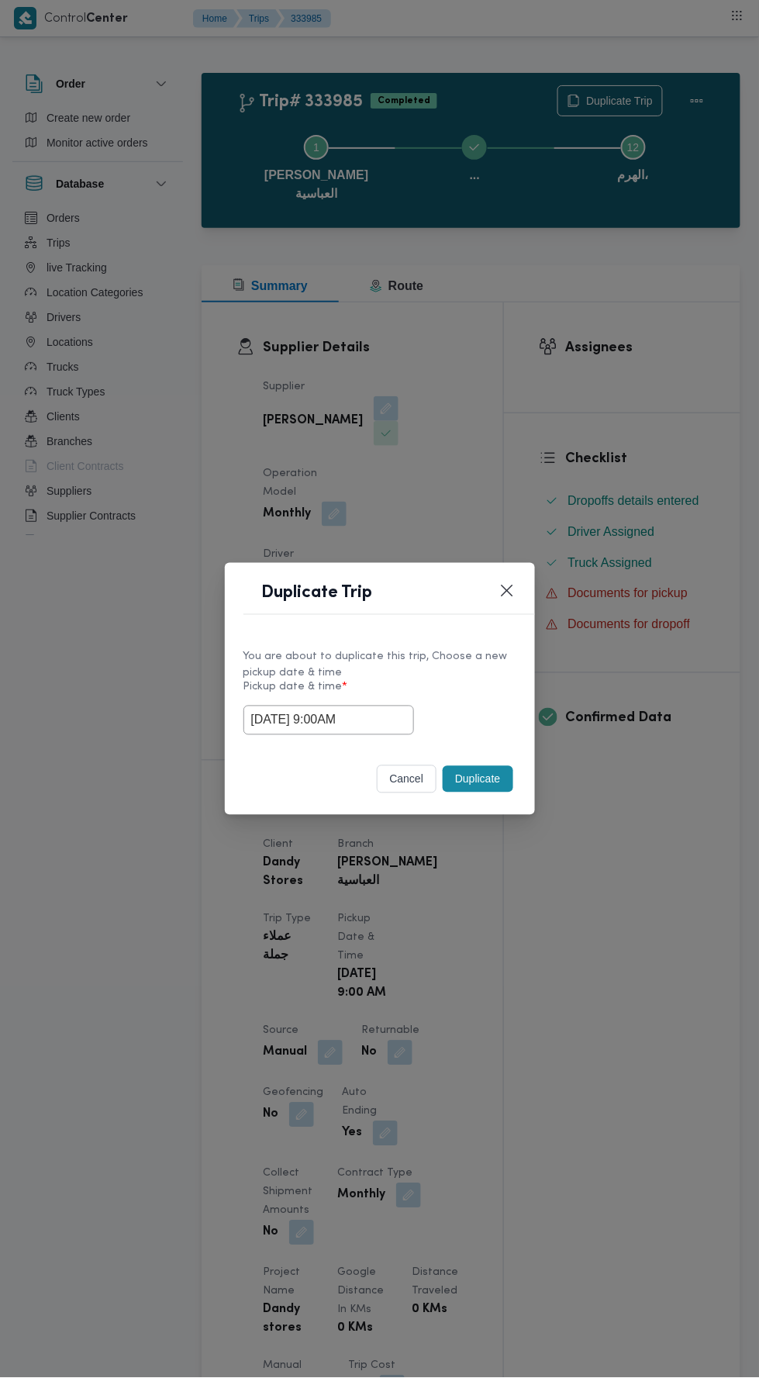
click at [387, 717] on input "28/08/2025 9:00AM" at bounding box center [328, 719] width 171 height 29
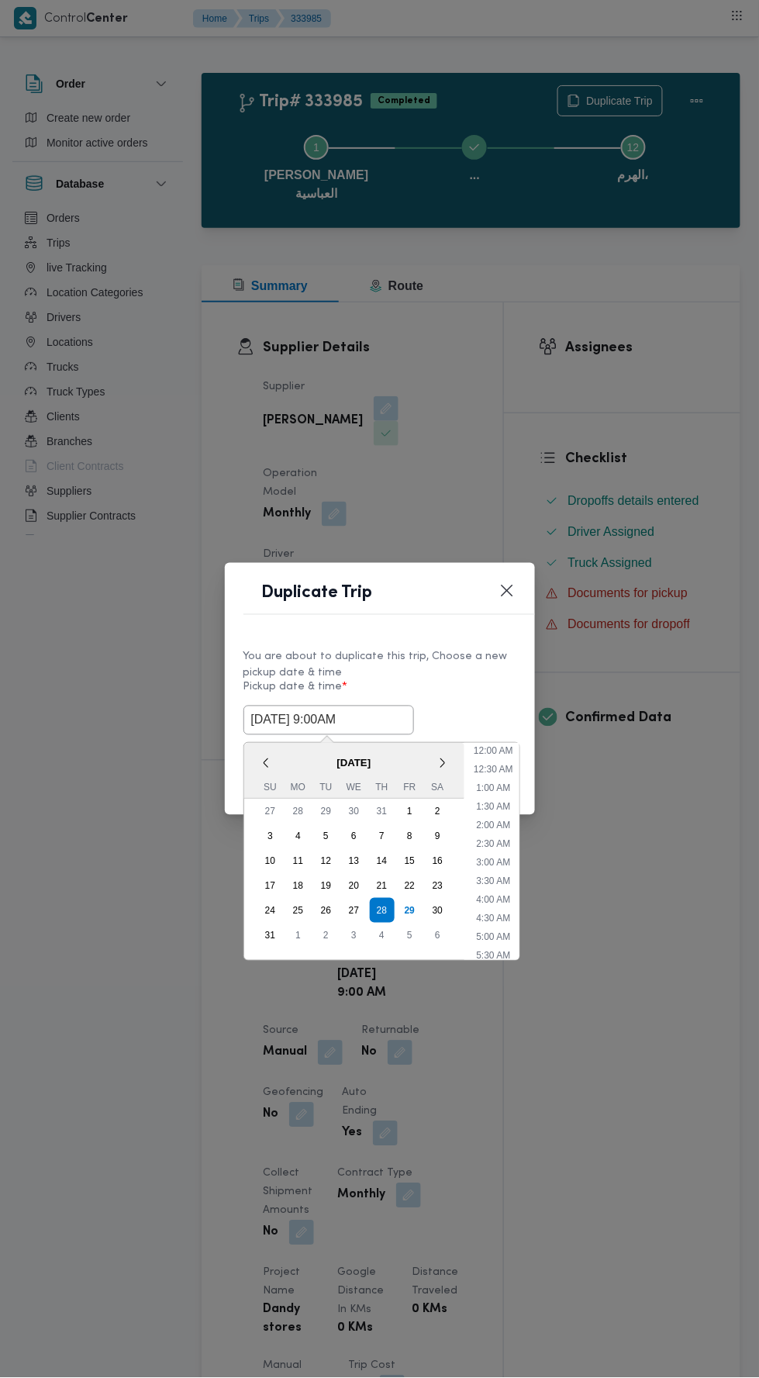
scroll to position [233, 0]
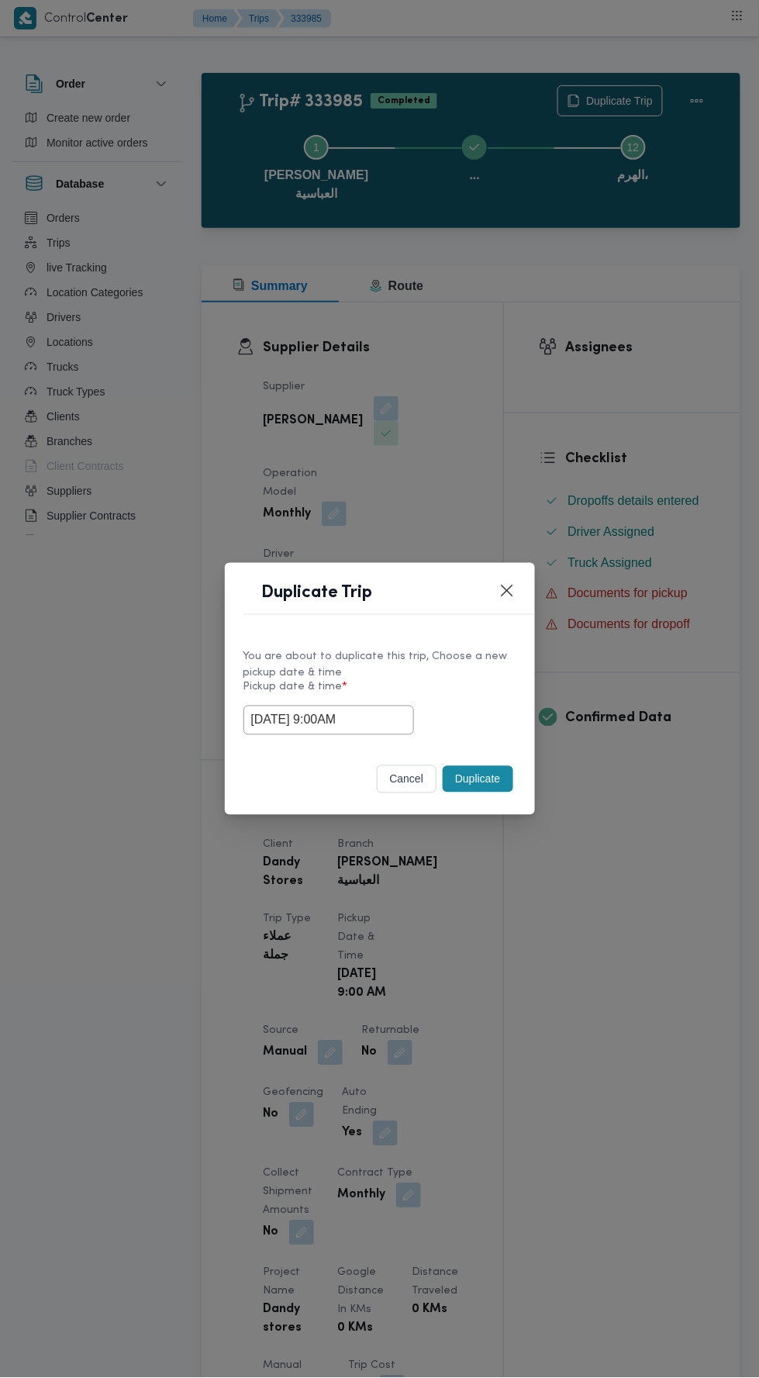
click at [507, 633] on div "You are about to duplicate this trip, Choose a new pickup date & time Pickup da…" at bounding box center [380, 691] width 310 height 116
click at [400, 719] on input "28/08/2025 9:00AM" at bounding box center [328, 719] width 171 height 29
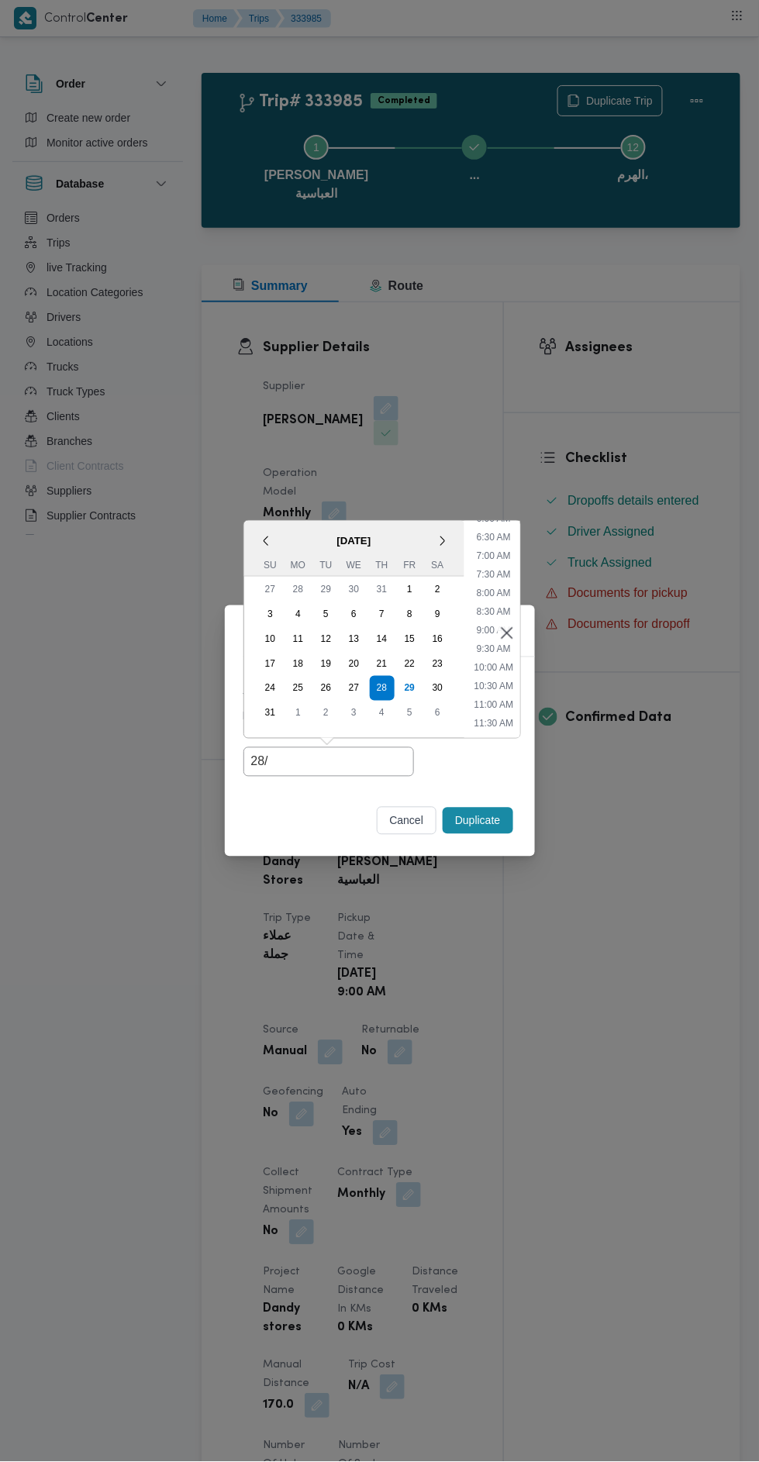
type input "28"
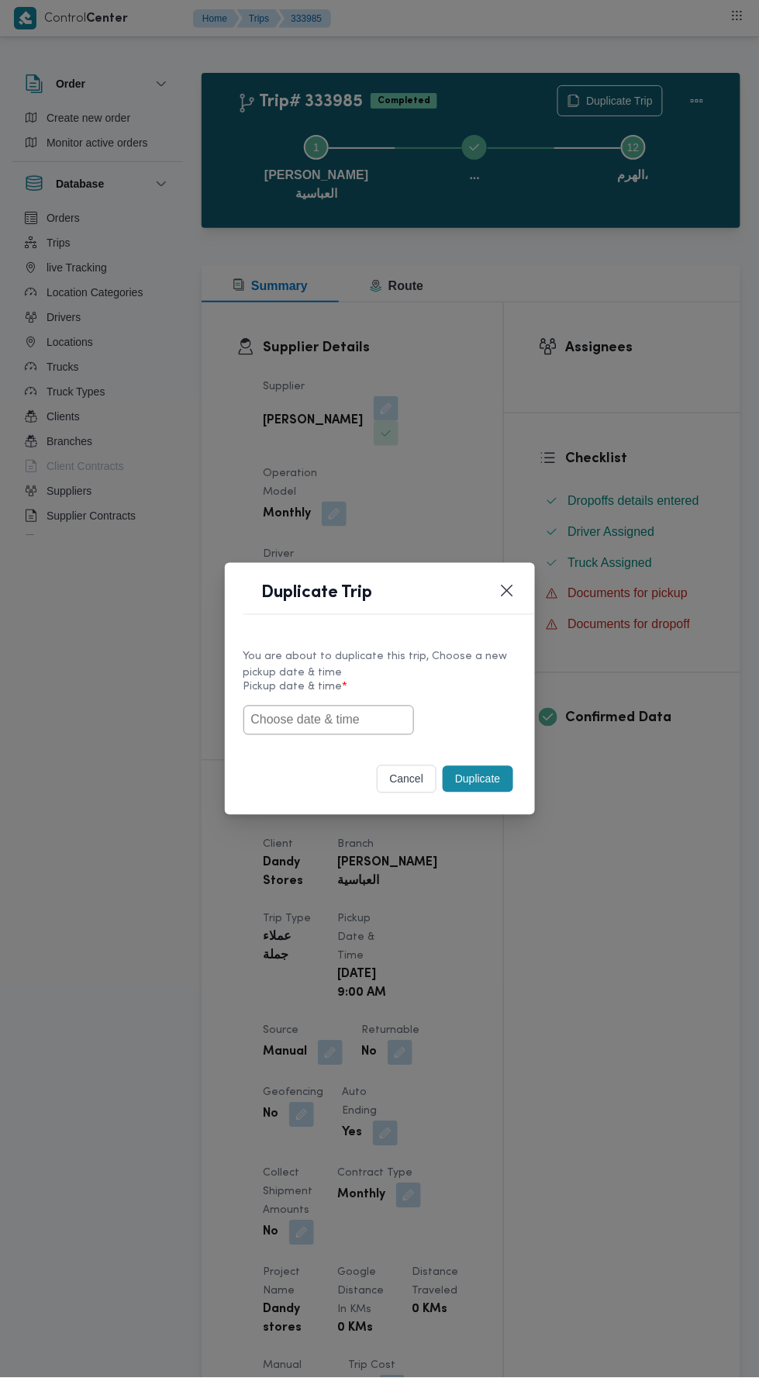
click at [709, 570] on div "Duplicate Trip You are about to duplicate this trip, Choose a new pickup date &…" at bounding box center [379, 689] width 759 height 1378
click at [416, 788] on button "cancel" at bounding box center [407, 779] width 60 height 28
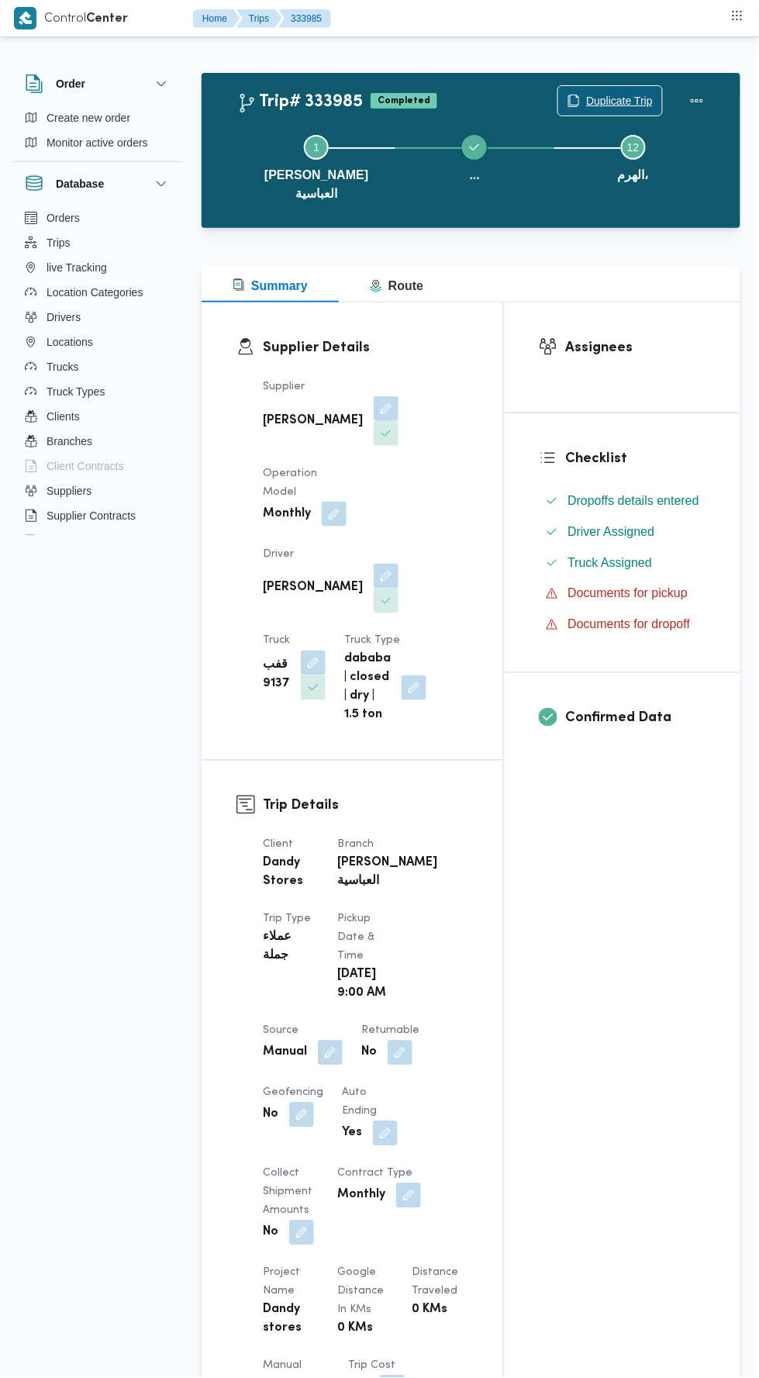
click at [612, 102] on span "Duplicate Trip" at bounding box center [619, 100] width 67 height 19
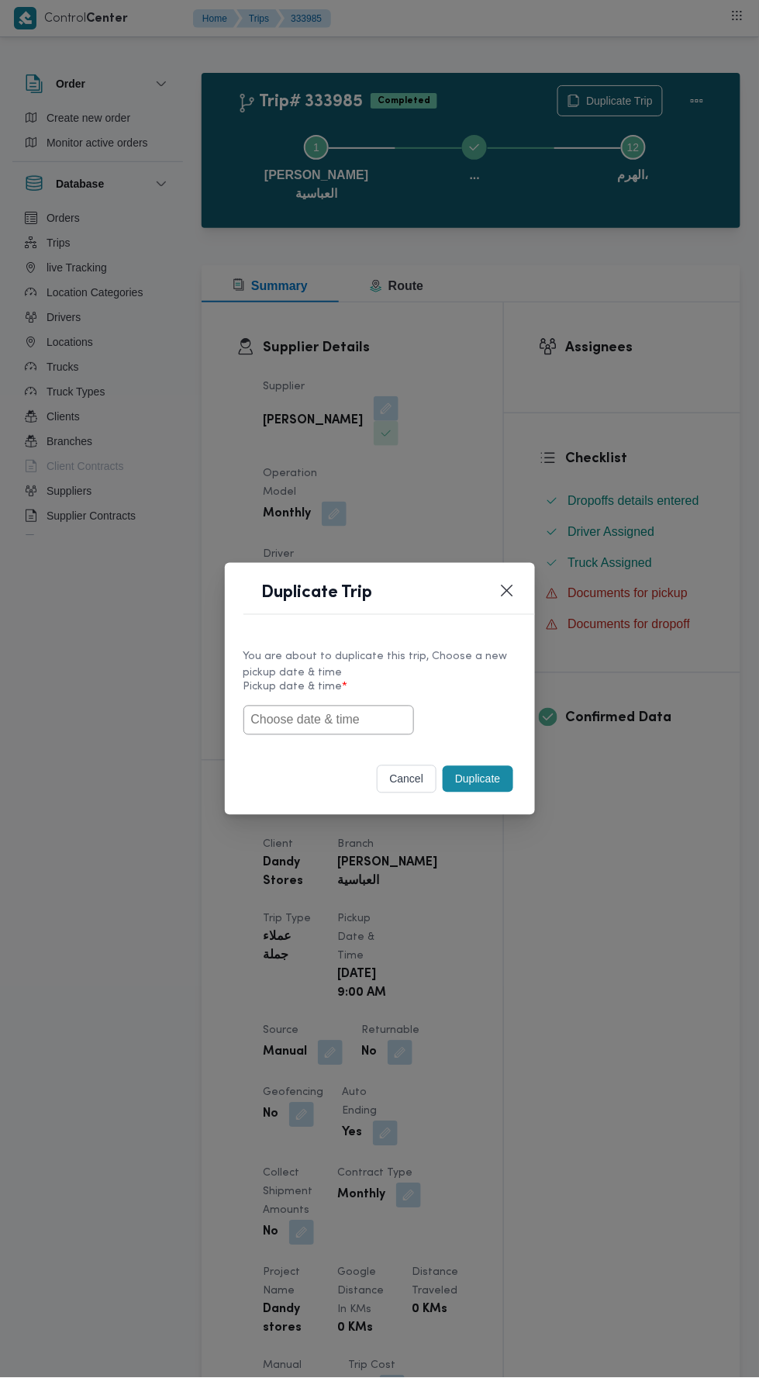
click at [347, 719] on input "text" at bounding box center [328, 719] width 171 height 29
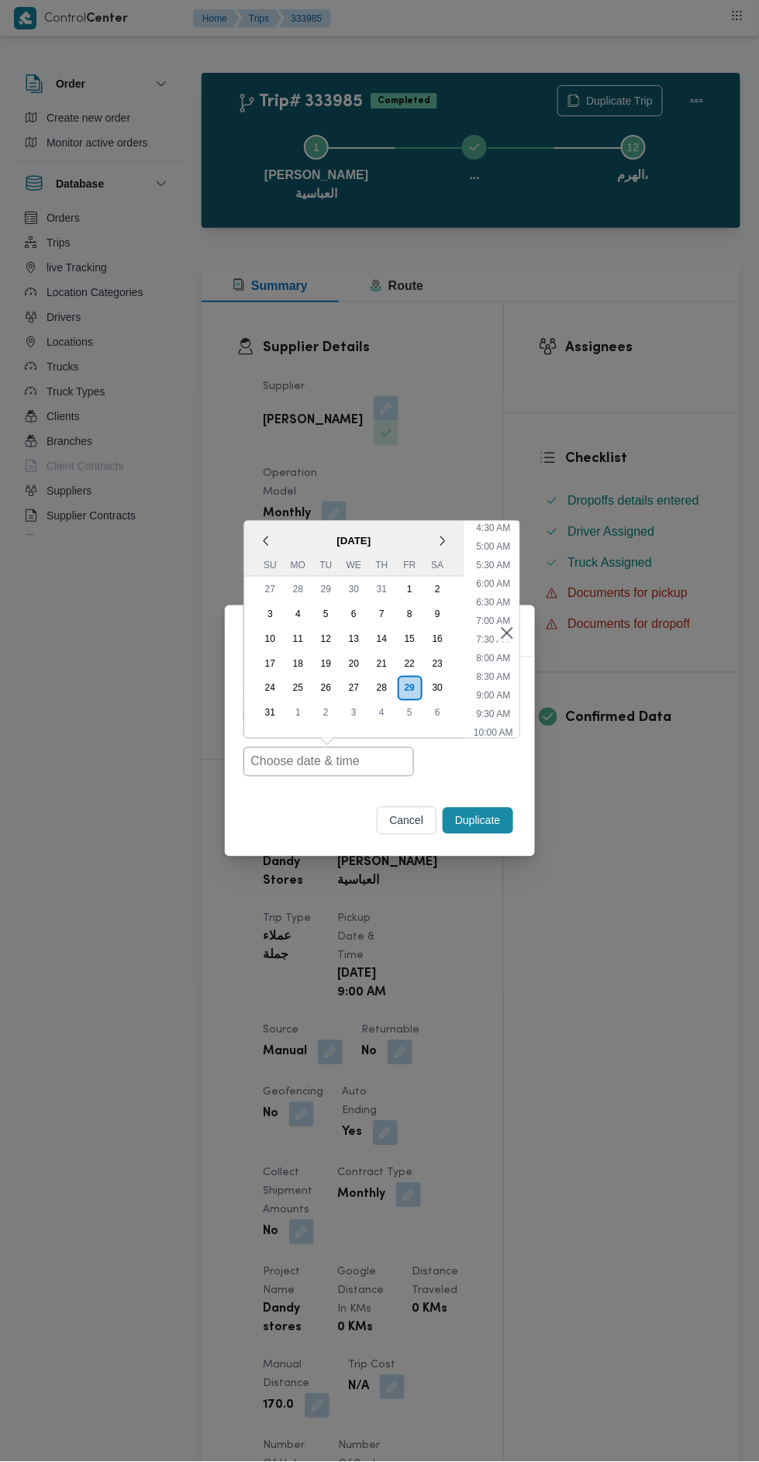
scroll to position [168, 0]
click at [488, 702] on li "9:00 AM" at bounding box center [493, 696] width 47 height 16
type input "[DATE] 9:00AM"
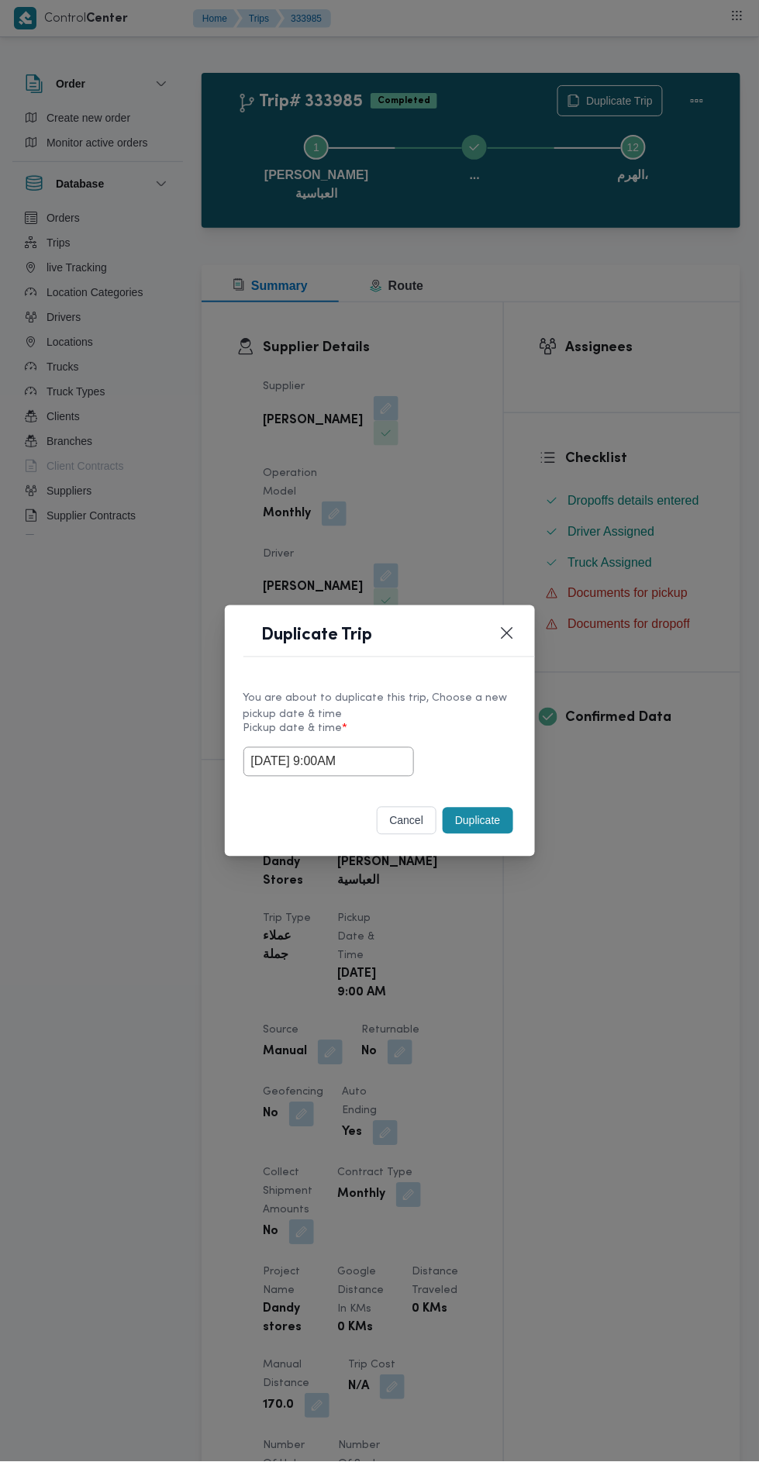
click at [485, 820] on button "Duplicate" at bounding box center [478, 821] width 70 height 26
